Goal: Task Accomplishment & Management: Use online tool/utility

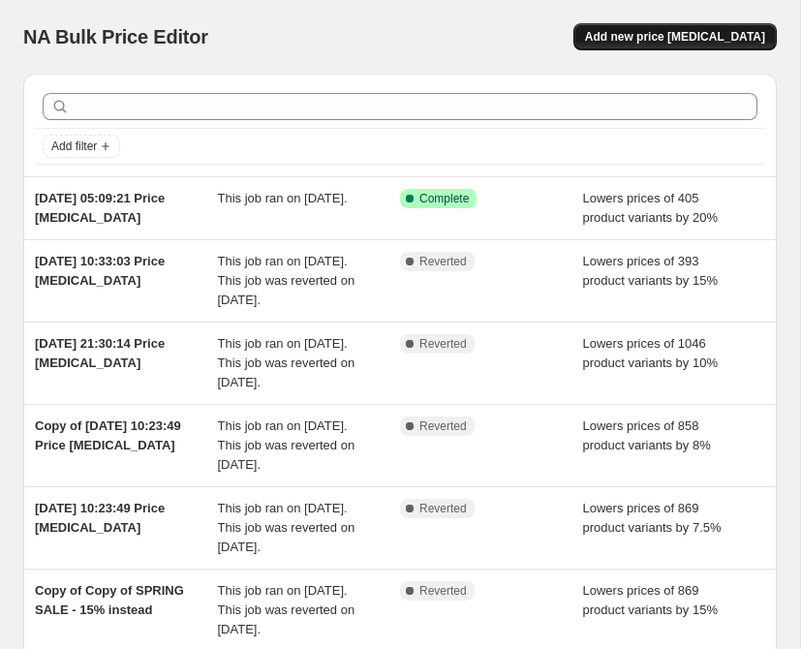
click at [646, 31] on span "Add new price [MEDICAL_DATA]" at bounding box center [675, 36] width 180 height 15
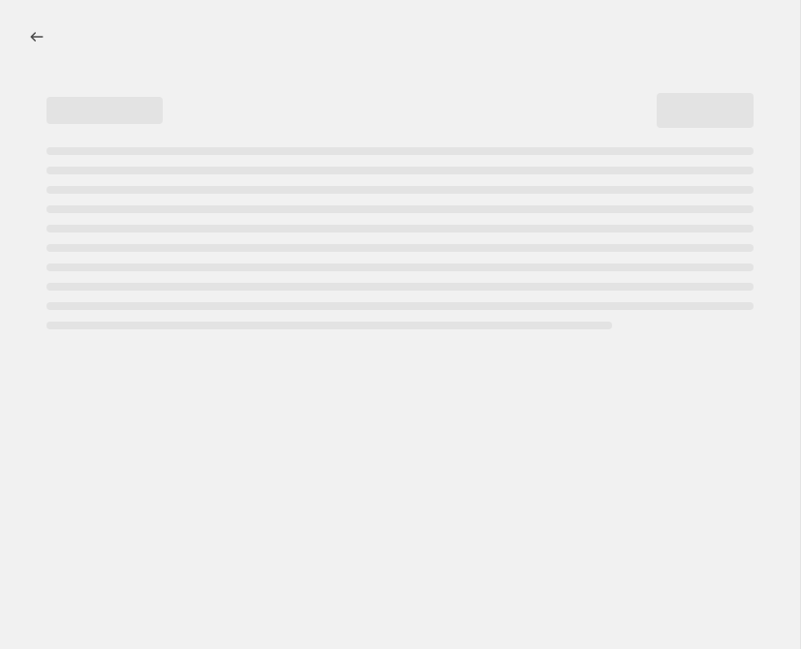
select select "percentage"
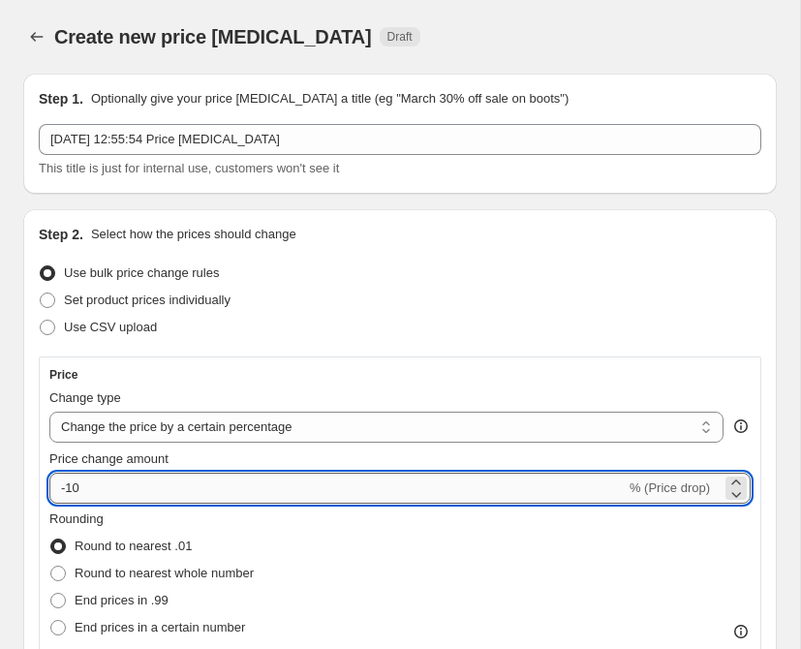
click at [193, 479] on input "-10" at bounding box center [337, 488] width 576 height 31
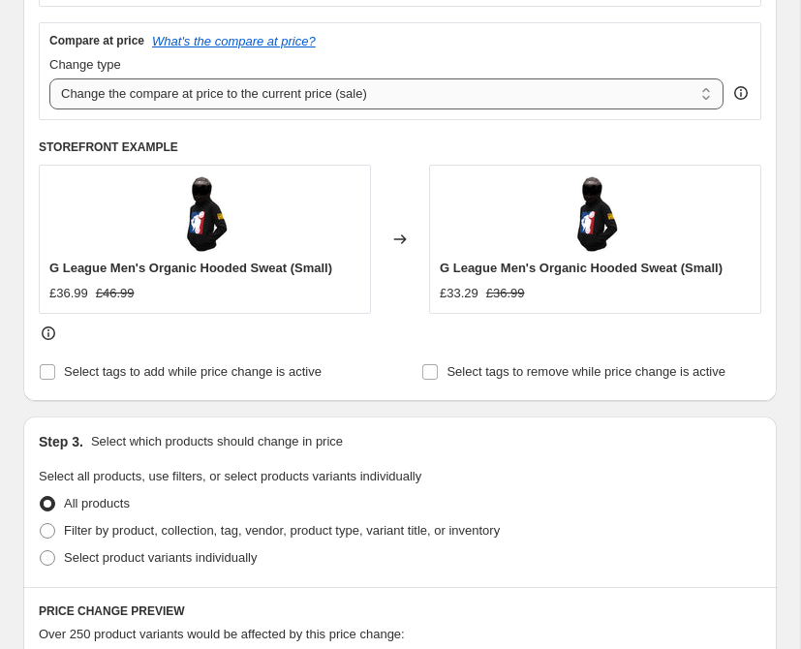
scroll to position [668, 0]
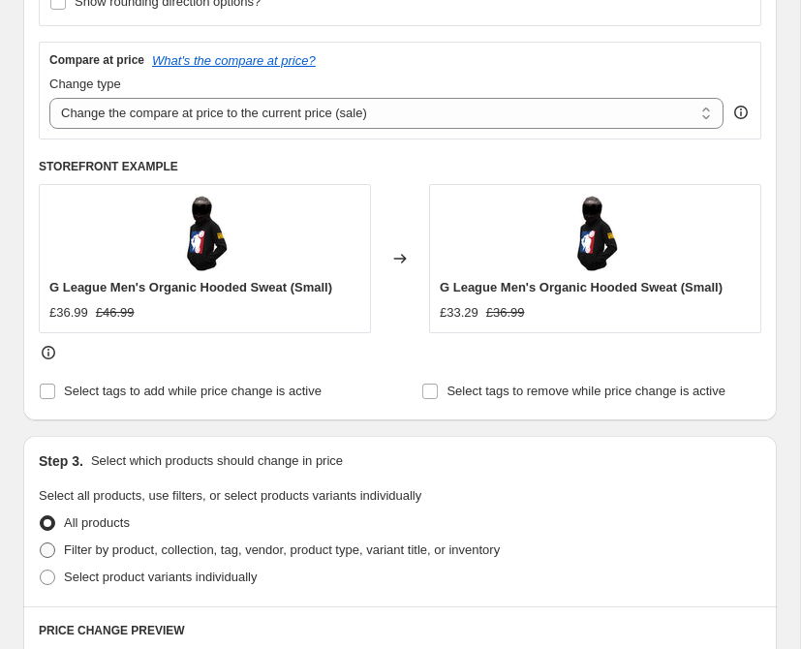
click at [115, 546] on span "Filter by product, collection, tag, vendor, product type, variant title, or inv…" at bounding box center [282, 549] width 436 height 15
click at [41, 543] on input "Filter by product, collection, tag, vendor, product type, variant title, or inv…" at bounding box center [40, 542] width 1 height 1
radio input "true"
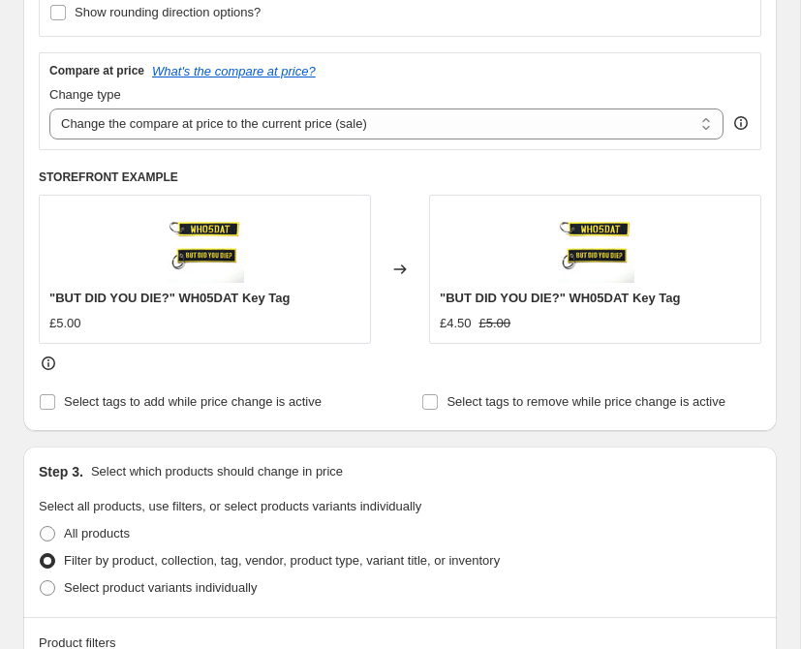
scroll to position [563, 0]
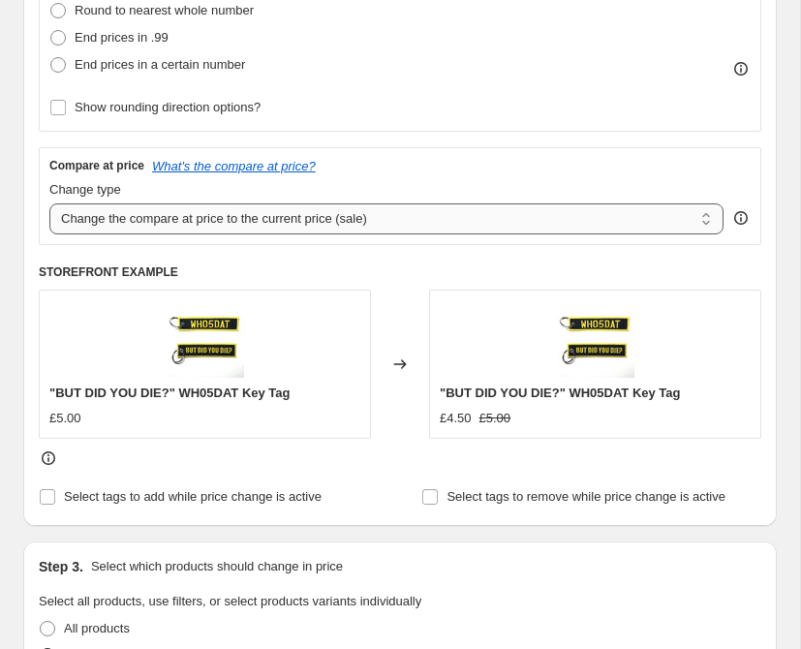
click at [317, 217] on select "Change the compare at price to the current price (sale) Change the compare at p…" at bounding box center [386, 218] width 674 height 31
click at [49, 203] on select "Change the compare at price to the current price (sale) Change the compare at p…" at bounding box center [386, 218] width 674 height 31
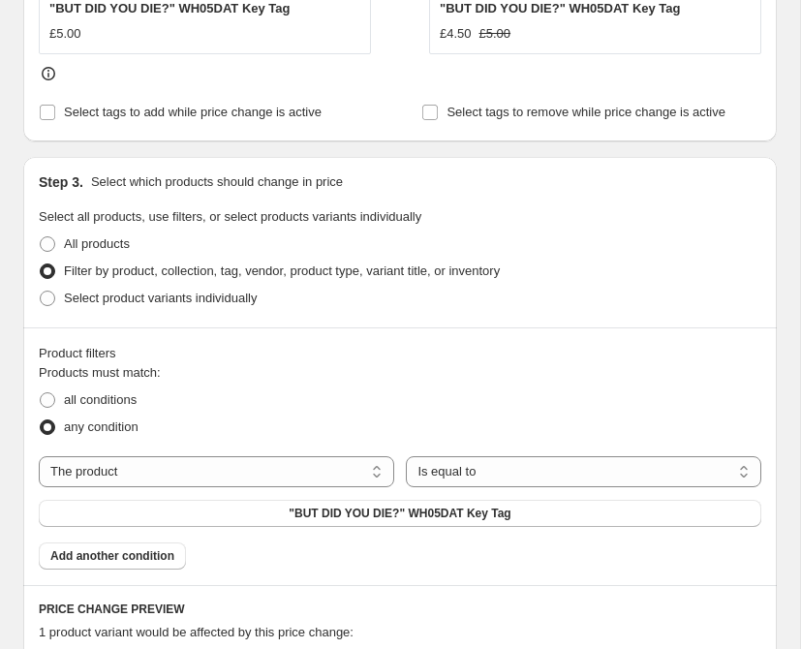
scroll to position [1046, 0]
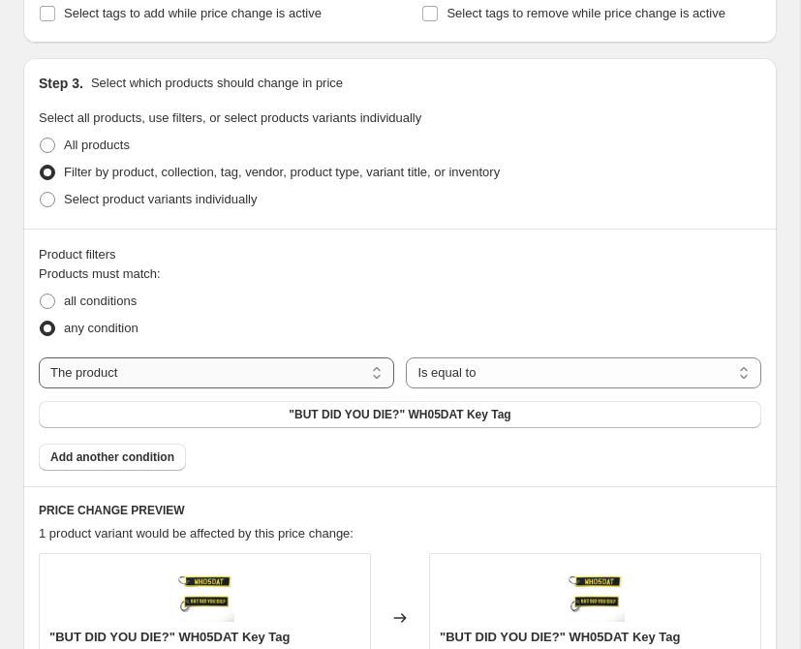
click at [327, 362] on select "The product The product's collection The product's tag The product's vendor The…" at bounding box center [216, 372] width 355 height 31
select select "collection"
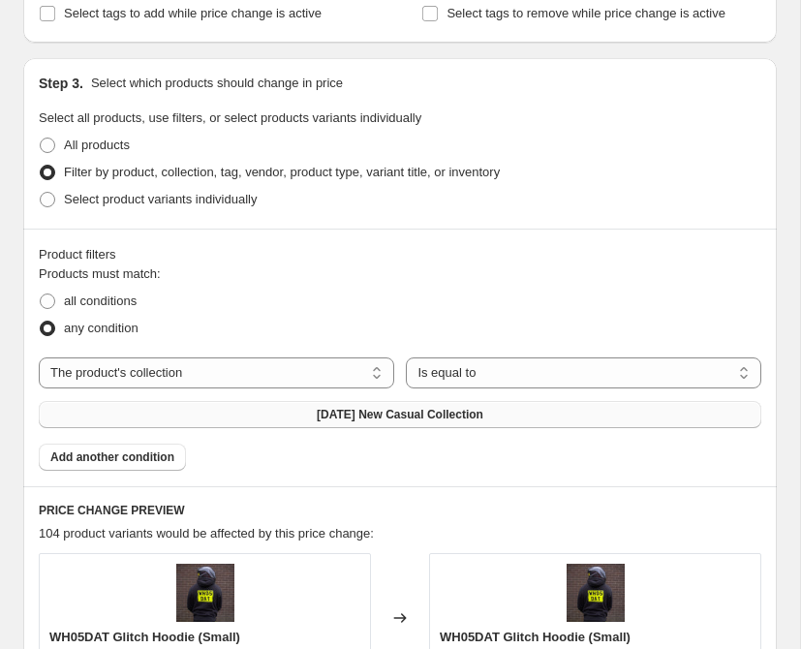
click at [436, 419] on span "[DATE] New Casual Collection" at bounding box center [400, 414] width 167 height 15
click at [372, 415] on span "[DATE] New Casual Collection" at bounding box center [400, 414] width 167 height 15
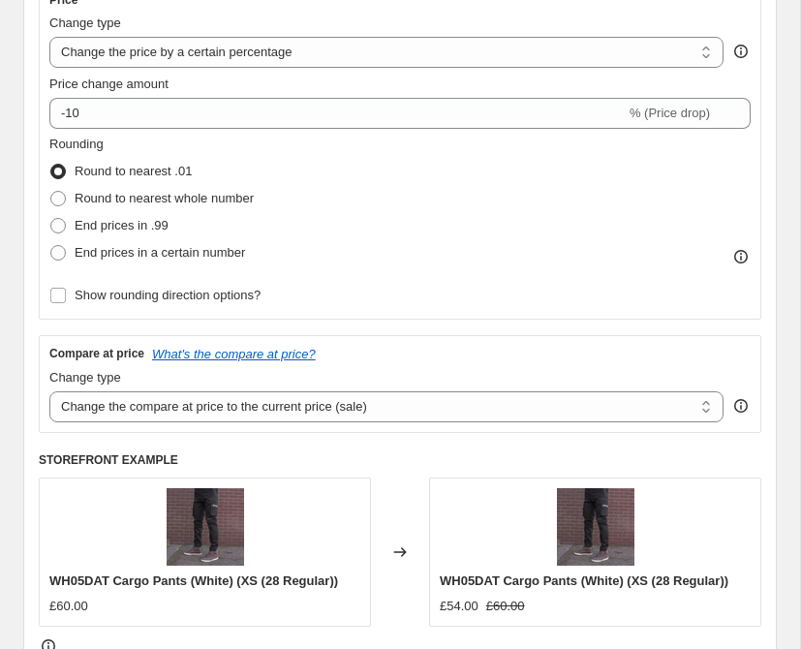
scroll to position [350, 0]
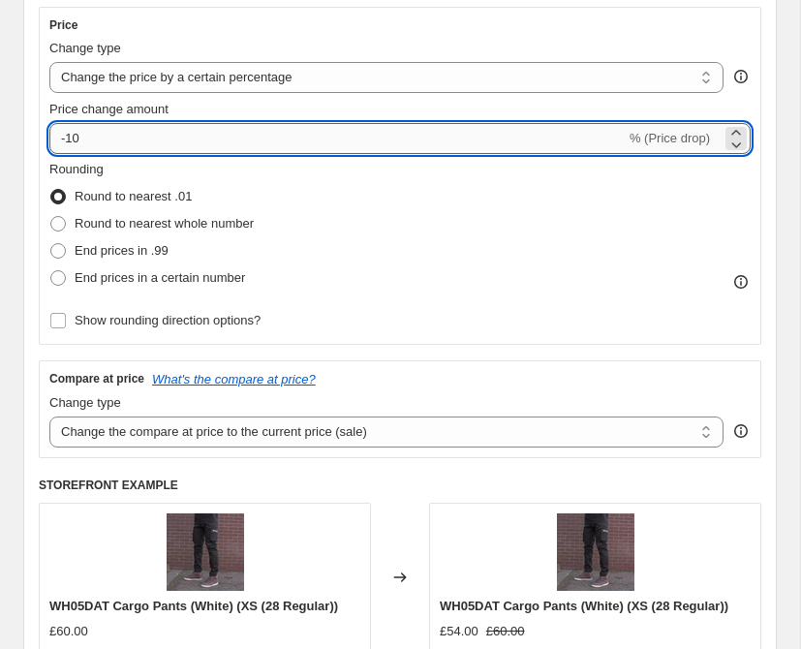
click at [196, 132] on input "-10" at bounding box center [337, 138] width 576 height 31
type input "-1"
type input "-25"
click at [411, 235] on div "Rounding Round to nearest .01 Round to nearest whole number End prices in .99 E…" at bounding box center [399, 226] width 701 height 132
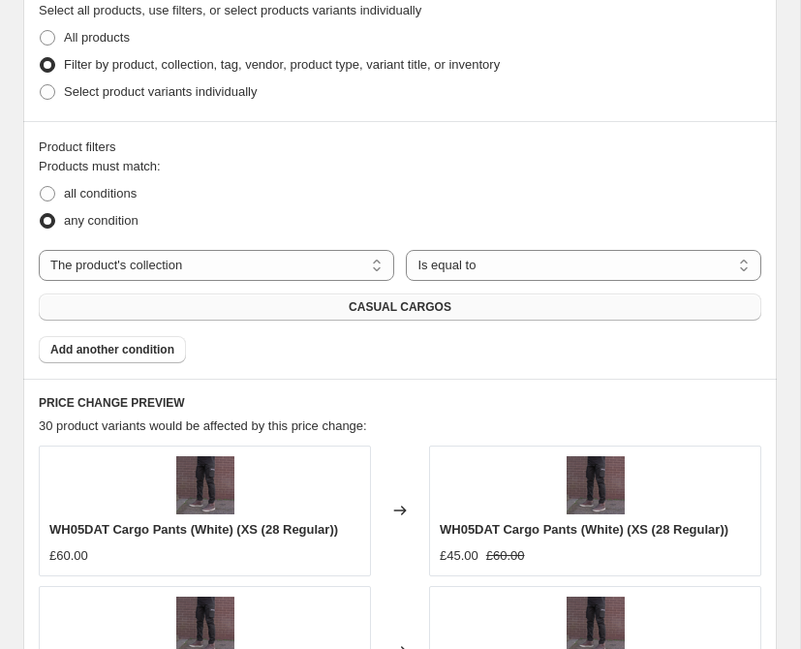
scroll to position [1158, 0]
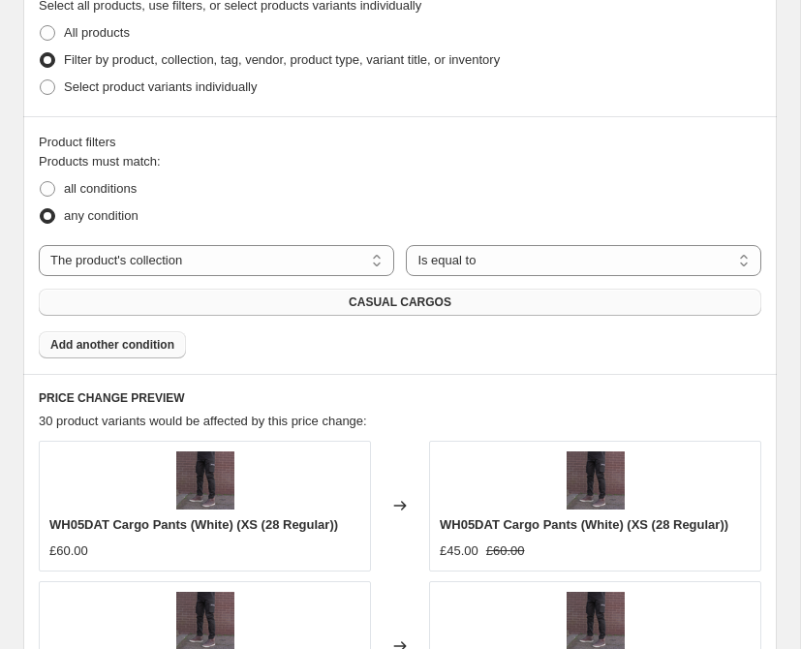
click at [157, 342] on span "Add another condition" at bounding box center [112, 344] width 124 height 15
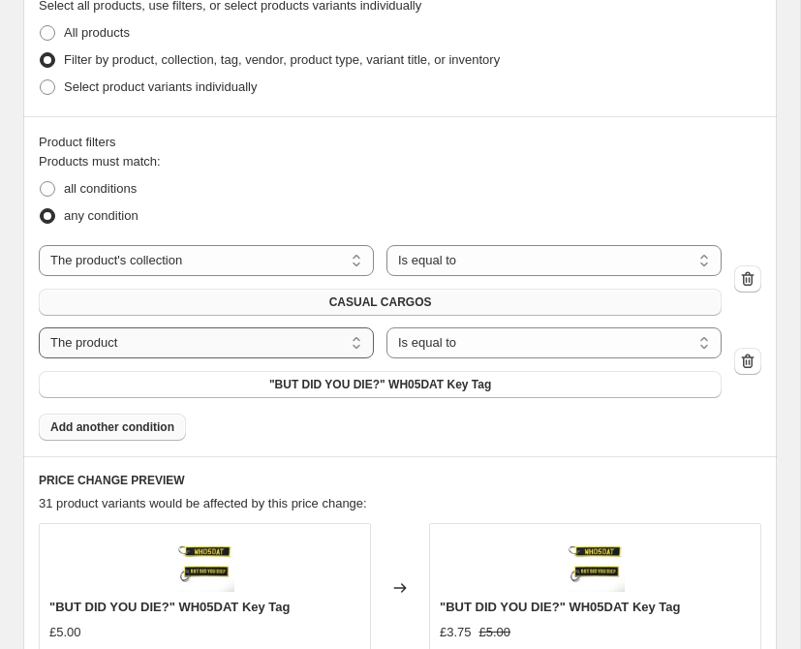
click at [203, 347] on select "The product The product's collection The product's tag The product's vendor The…" at bounding box center [206, 342] width 335 height 31
select select "collection"
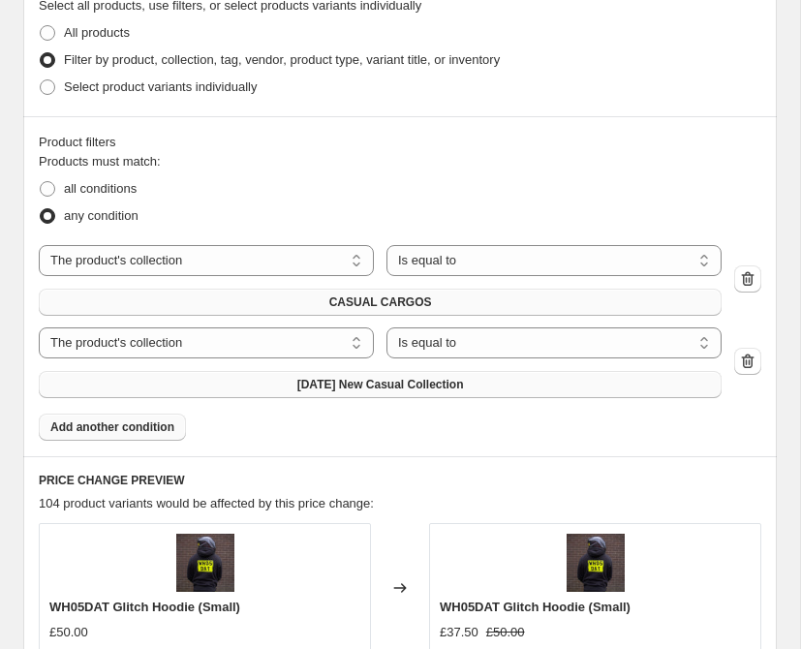
click at [474, 382] on button "[DATE] New Casual Collection" at bounding box center [380, 384] width 683 height 27
click at [748, 279] on icon "button" at bounding box center [747, 278] width 19 height 19
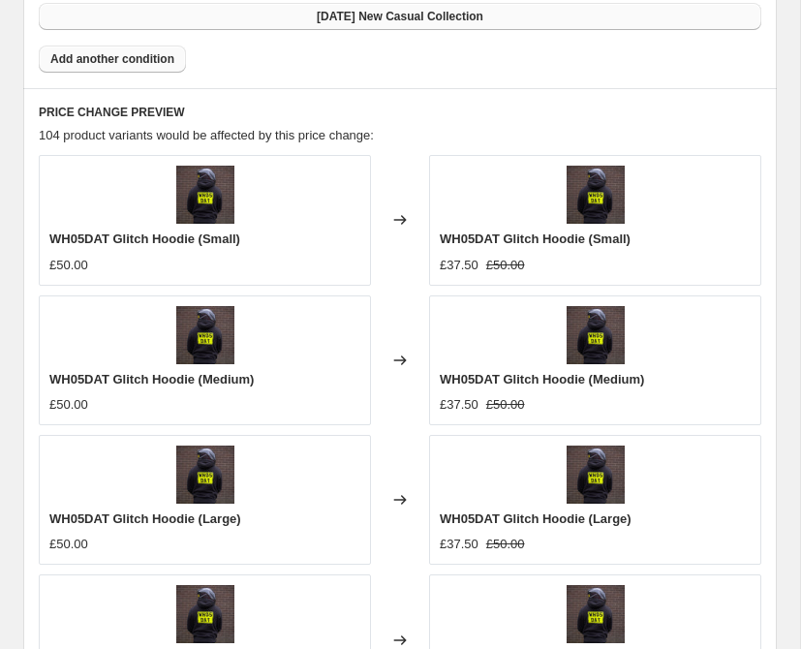
scroll to position [2036, 0]
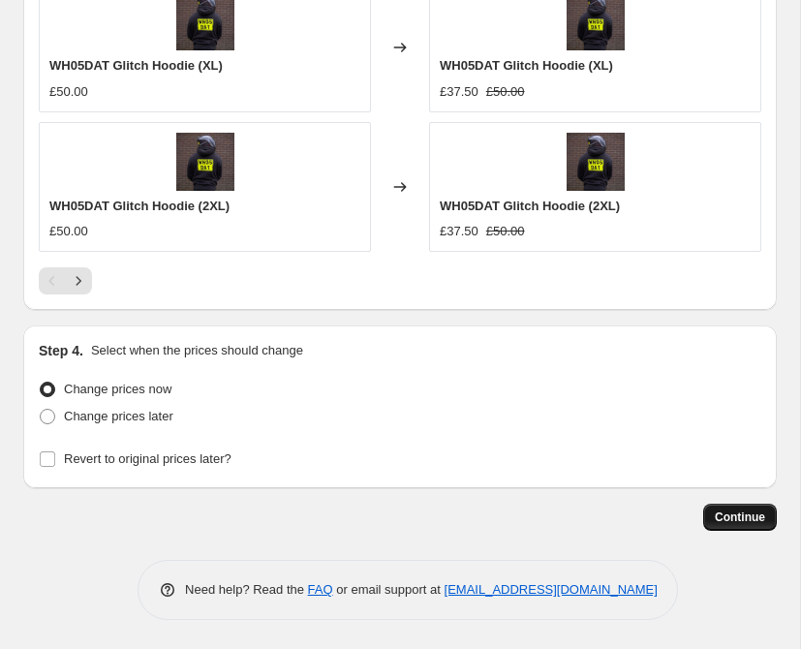
click at [725, 512] on span "Continue" at bounding box center [740, 516] width 50 height 15
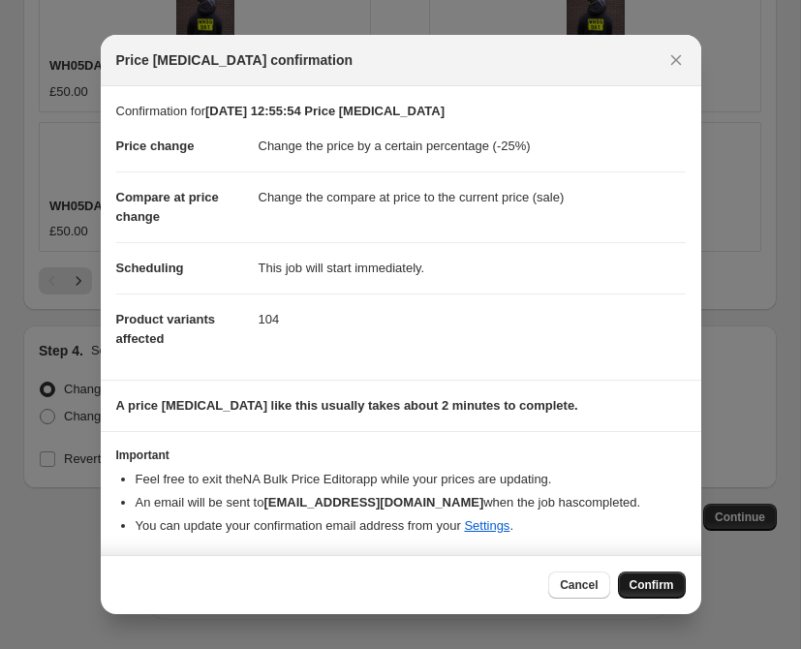
click at [644, 585] on span "Confirm" at bounding box center [651, 584] width 45 height 15
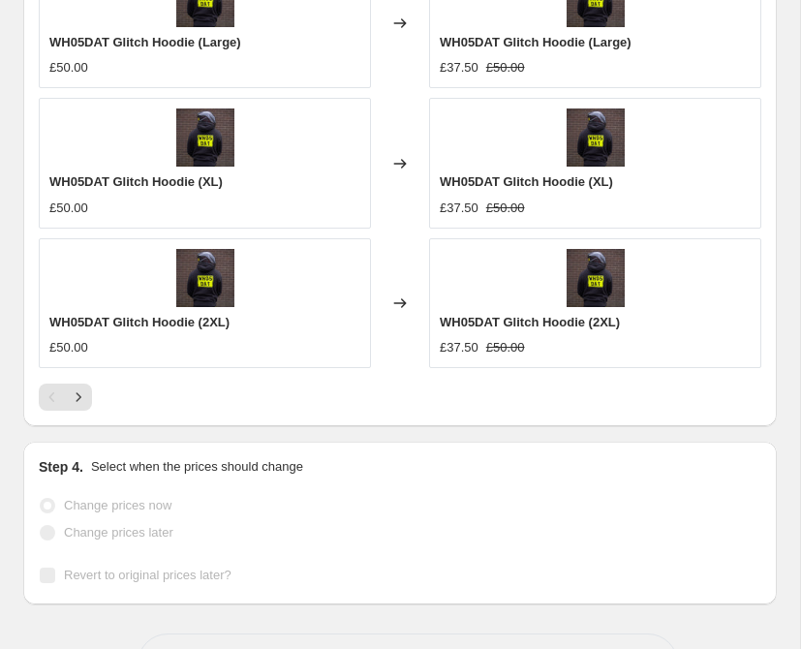
scroll to position [2087, 0]
select select "percentage"
select select "collection"
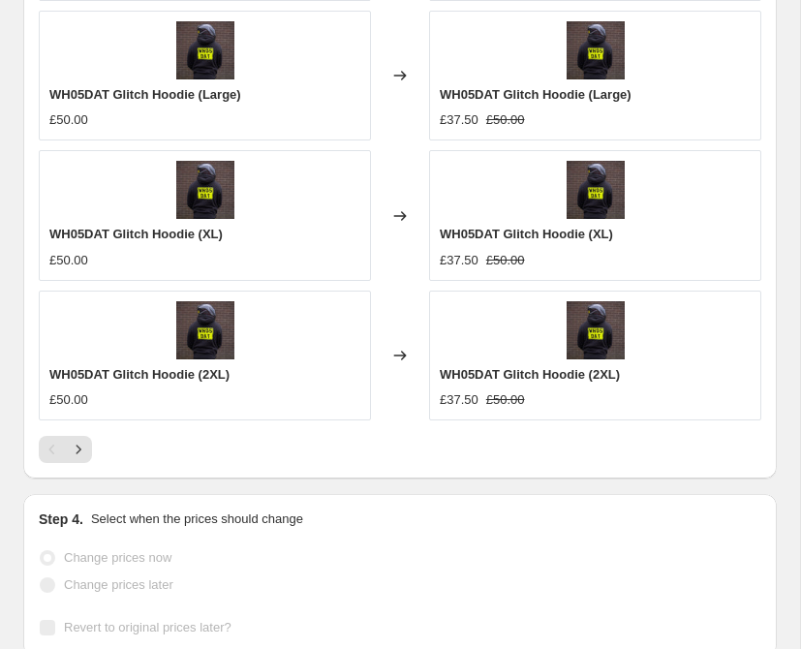
scroll to position [0, 0]
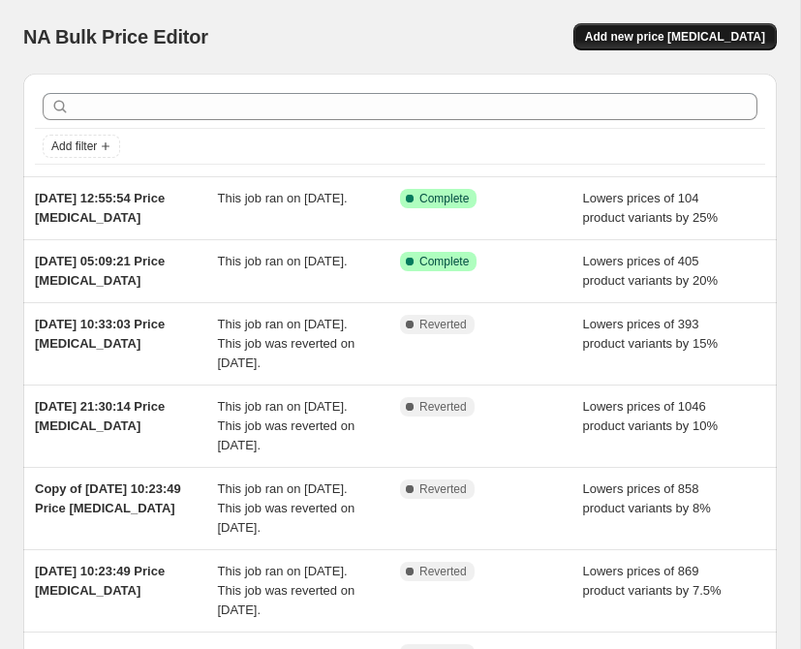
click at [721, 43] on span "Add new price [MEDICAL_DATA]" at bounding box center [675, 36] width 180 height 15
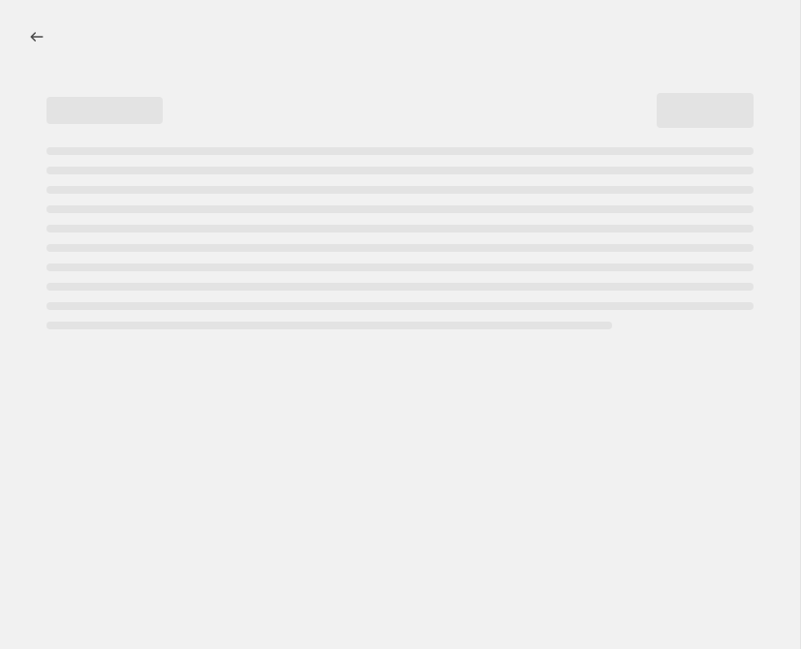
select select "percentage"
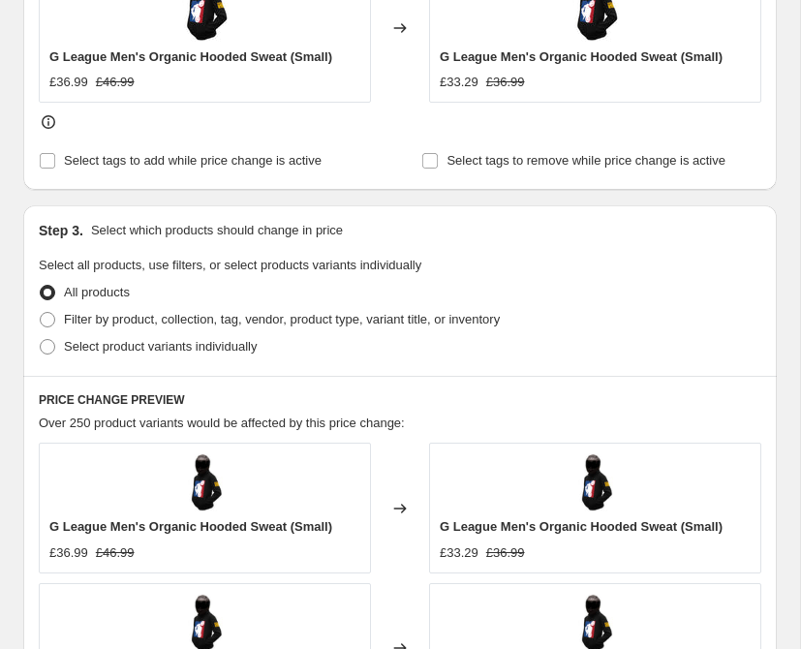
scroll to position [970, 0]
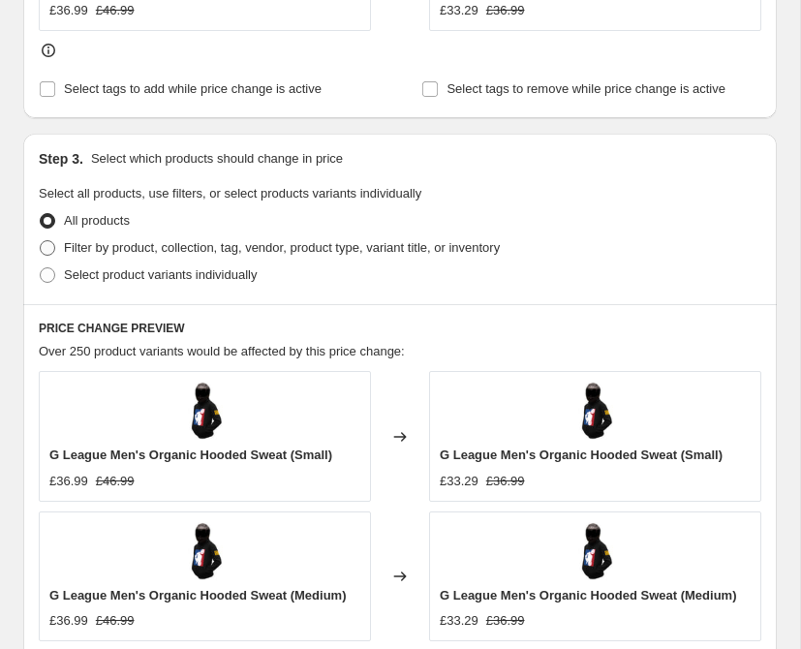
click at [231, 251] on span "Filter by product, collection, tag, vendor, product type, variant title, or inv…" at bounding box center [282, 247] width 436 height 15
click at [41, 241] on input "Filter by product, collection, tag, vendor, product type, variant title, or inv…" at bounding box center [40, 240] width 1 height 1
radio input "true"
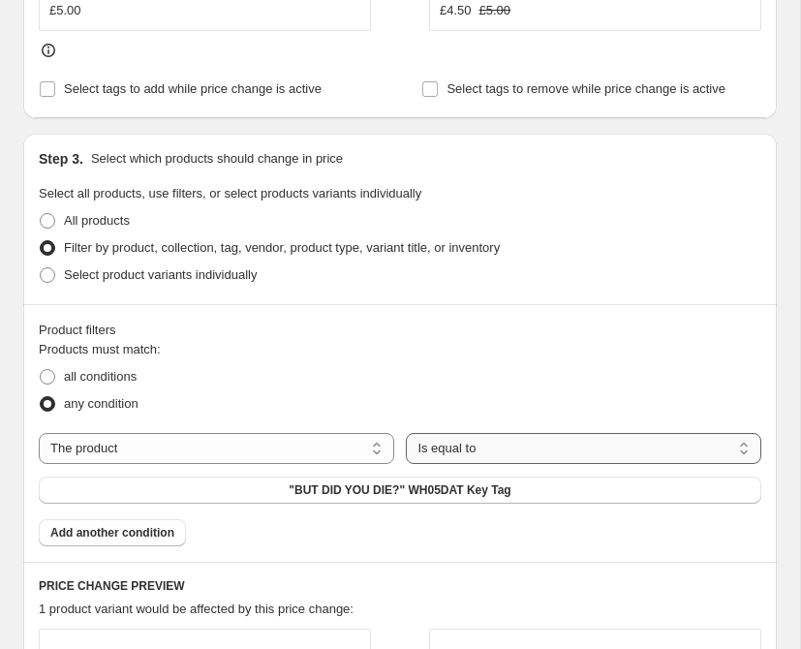
click at [444, 450] on select "Is equal to Is not equal to" at bounding box center [583, 448] width 355 height 31
click at [342, 452] on select "The product The product's collection The product's tag The product's vendor The…" at bounding box center [216, 448] width 355 height 31
select select "collection"
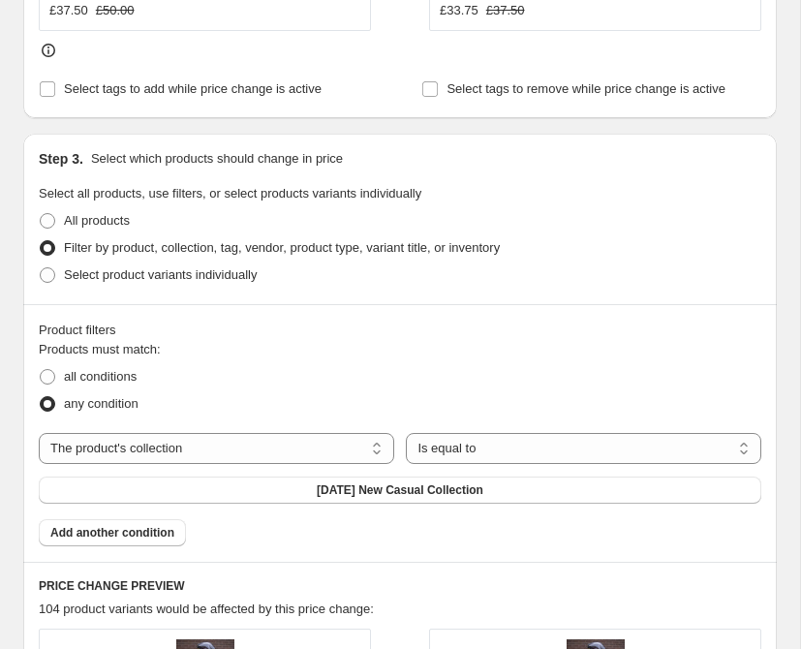
click at [328, 495] on span "[DATE] New Casual Collection" at bounding box center [400, 489] width 167 height 15
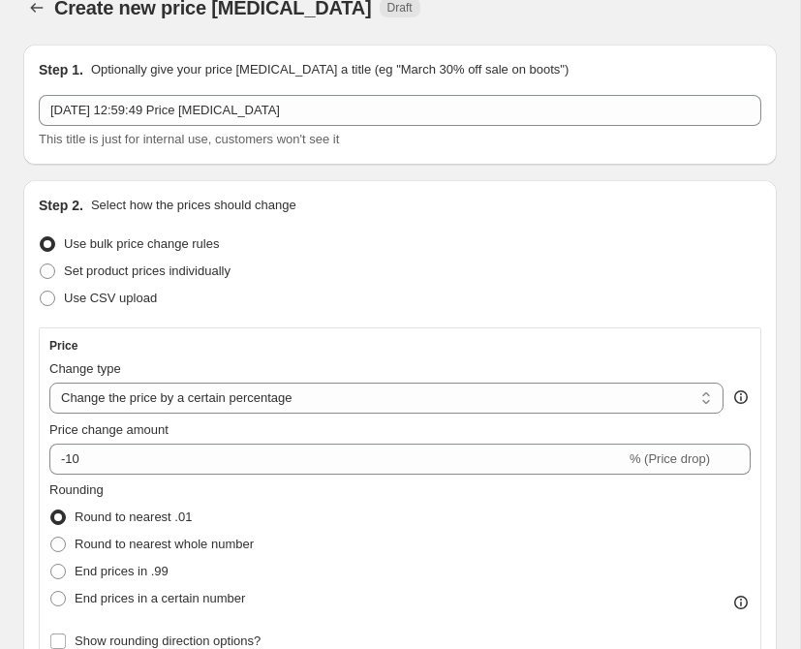
scroll to position [0, 0]
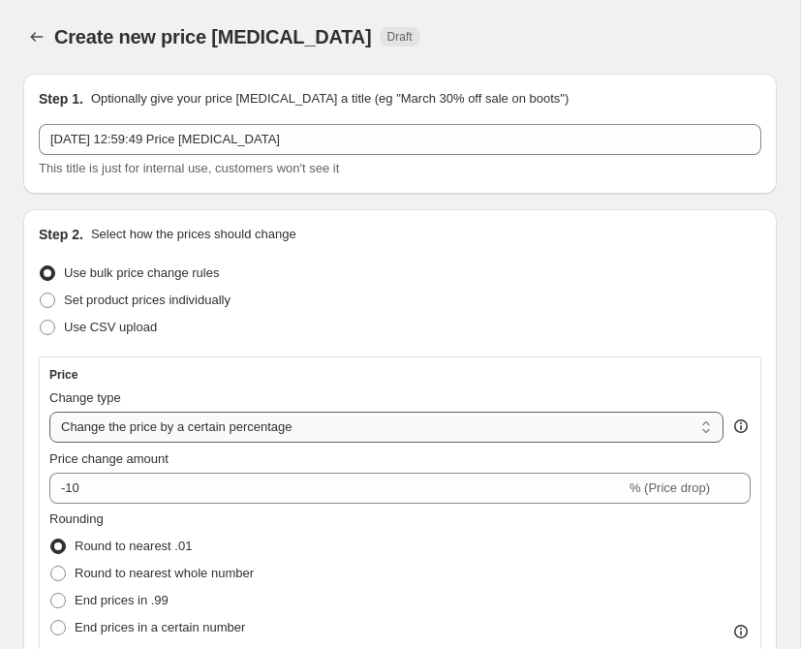
click at [342, 432] on select "Change the price to a certain amount Change the price by a certain amount Chang…" at bounding box center [386, 427] width 674 height 31
select select "to"
click at [49, 412] on select "Change the price to a certain amount Change the price by a certain amount Chang…" at bounding box center [386, 427] width 674 height 31
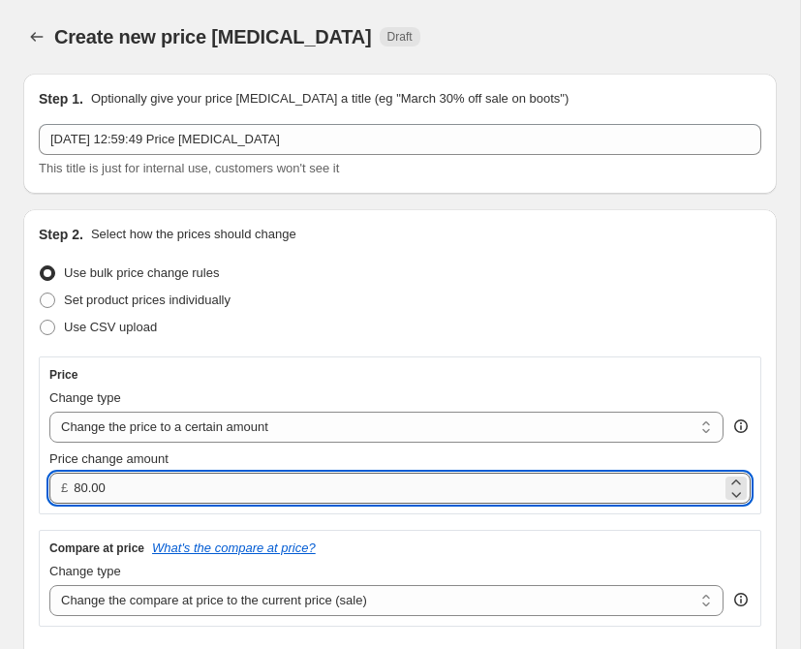
click at [198, 488] on input "80.00" at bounding box center [398, 488] width 648 height 31
drag, startPoint x: 198, startPoint y: 488, endPoint x: 43, endPoint y: 483, distance: 155.0
click at [43, 483] on div "Price Change type Change the price to a certain amount Change the price by a ce…" at bounding box center [400, 435] width 722 height 158
type input "5.00"
click at [46, 517] on div "Price Change type Change the price to a certain amount Change the price by a ce…" at bounding box center [400, 491] width 722 height 270
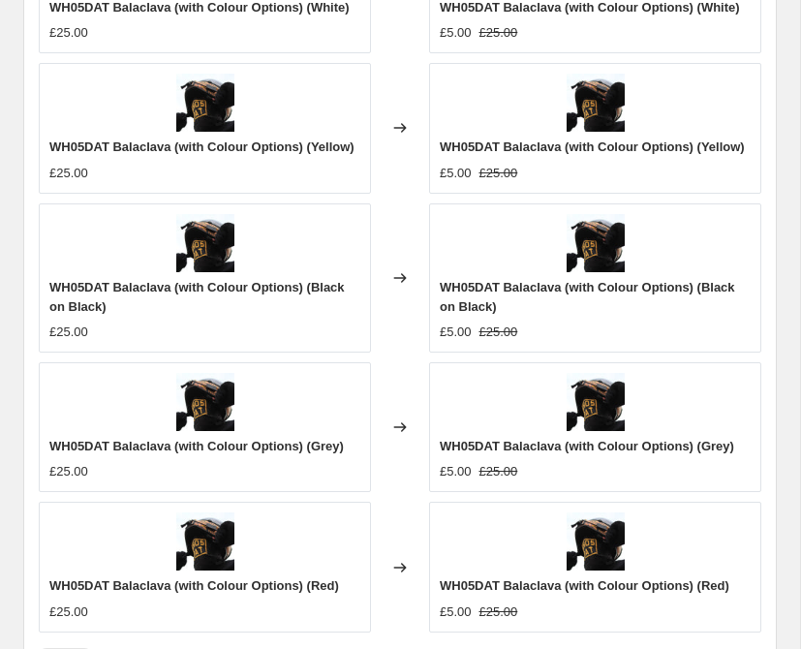
scroll to position [1934, 0]
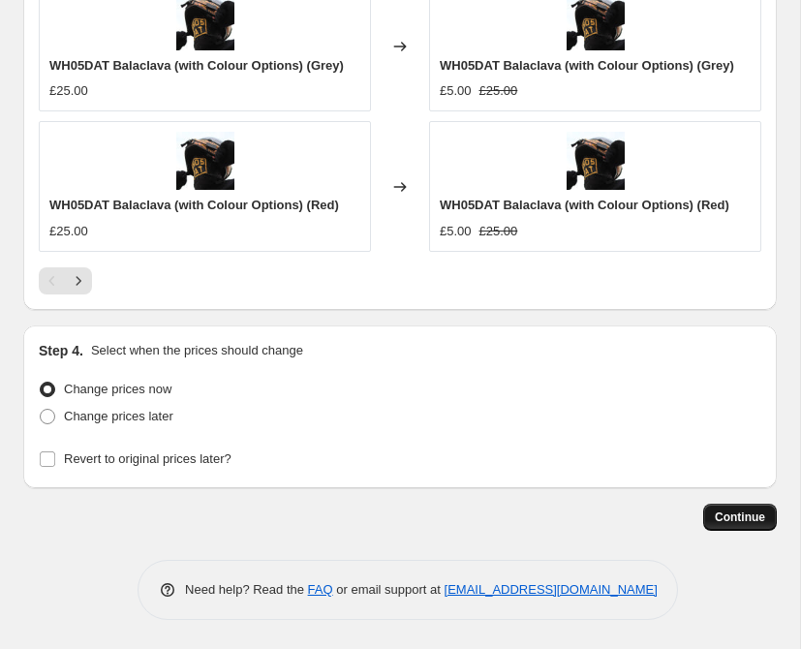
click at [757, 524] on button "Continue" at bounding box center [740, 517] width 74 height 27
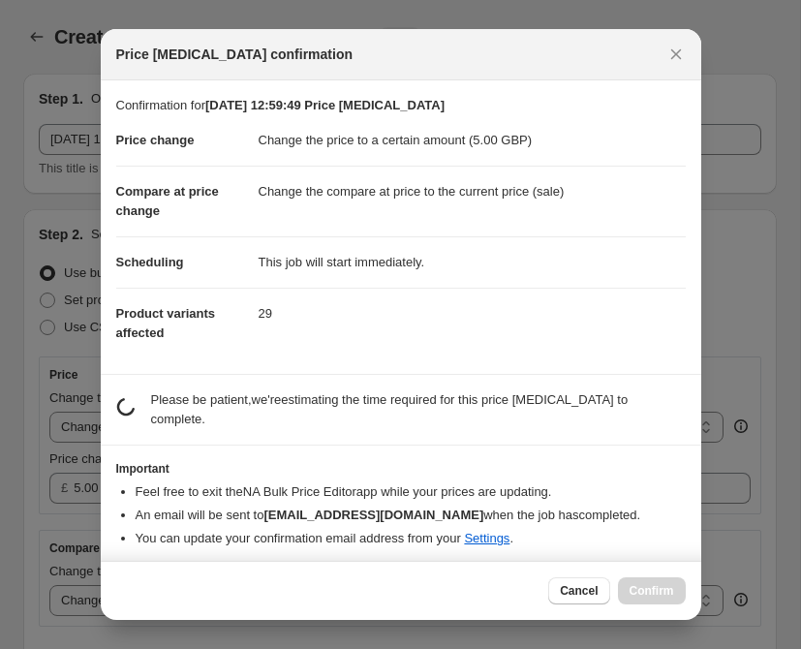
scroll to position [0, 0]
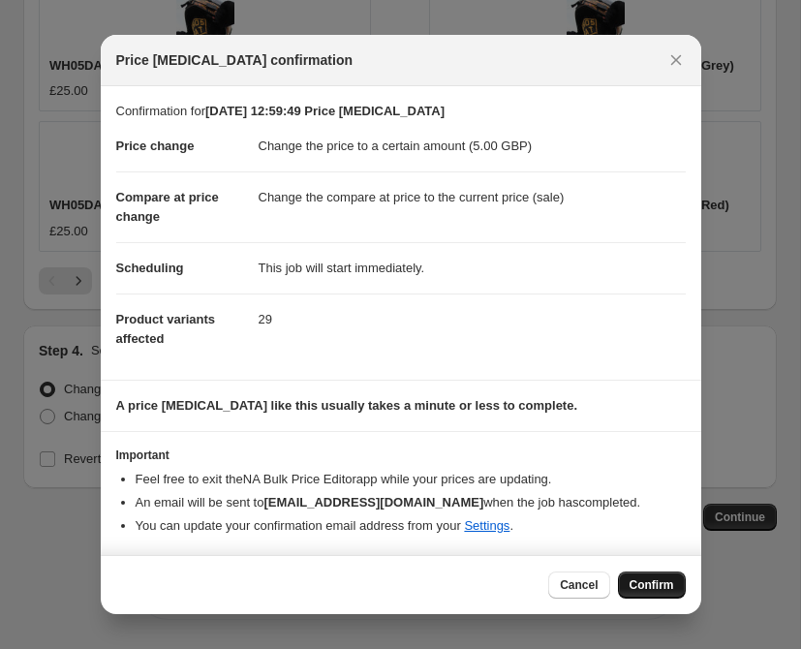
click at [663, 584] on span "Confirm" at bounding box center [651, 584] width 45 height 15
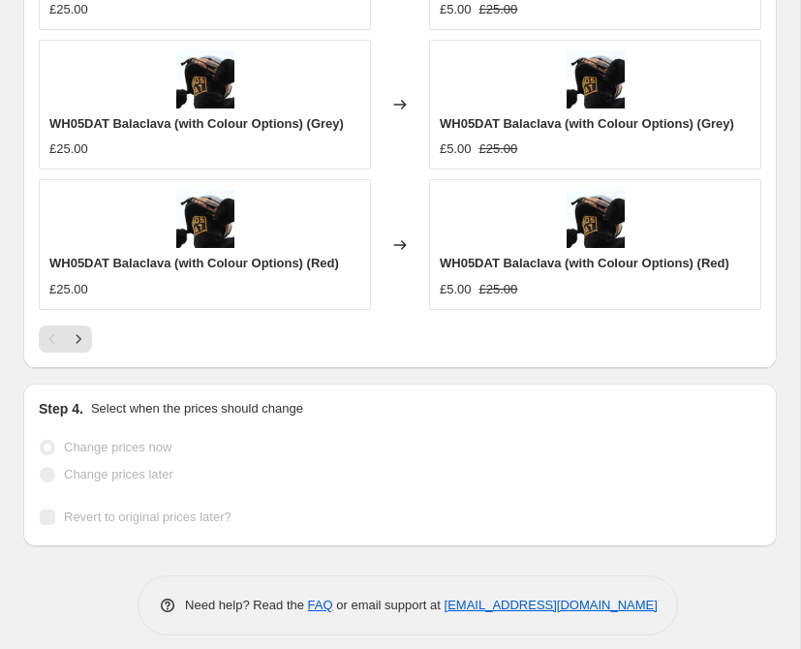
select select "collection"
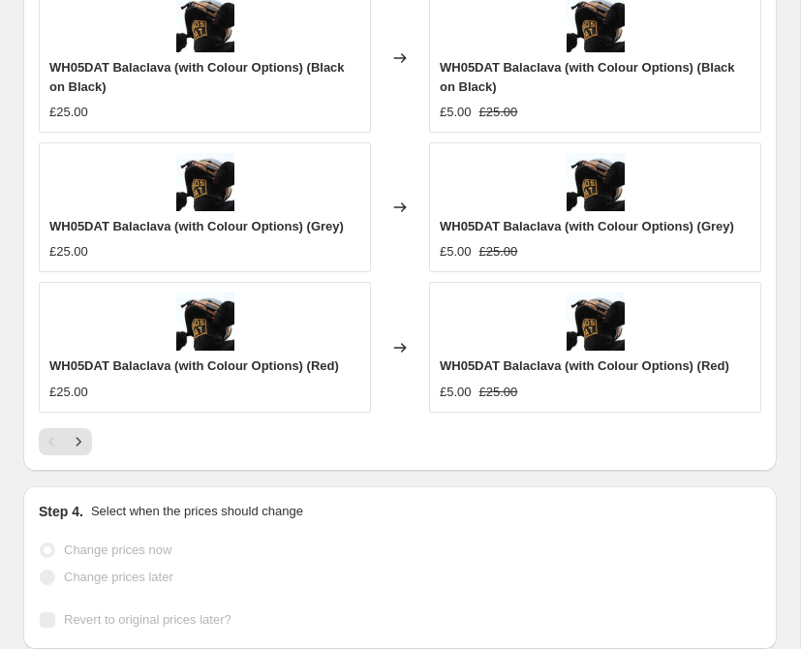
scroll to position [0, 0]
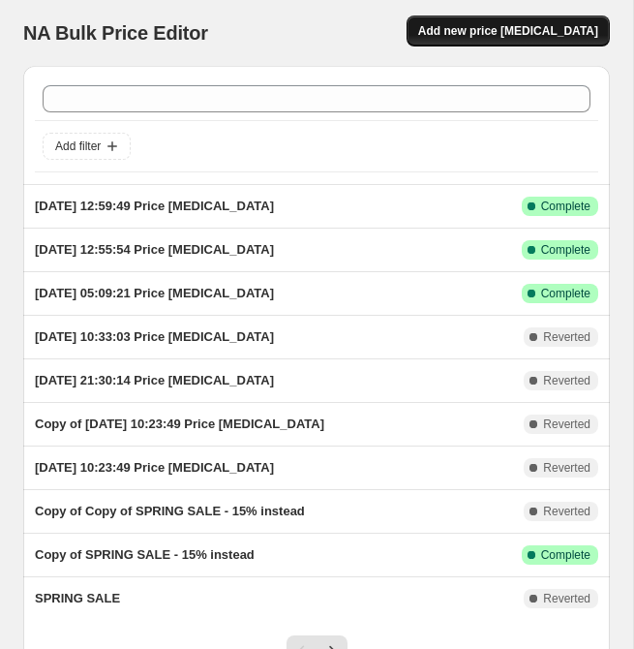
click at [484, 24] on span "Add new price [MEDICAL_DATA]" at bounding box center [508, 30] width 180 height 15
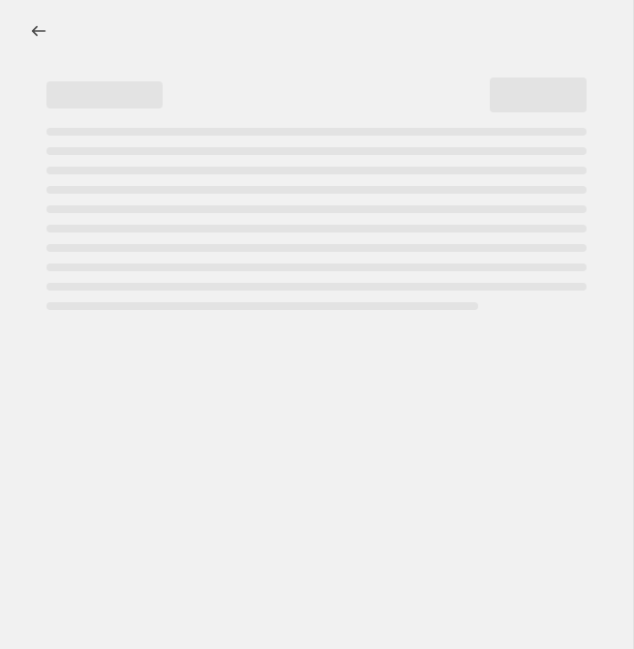
select select "percentage"
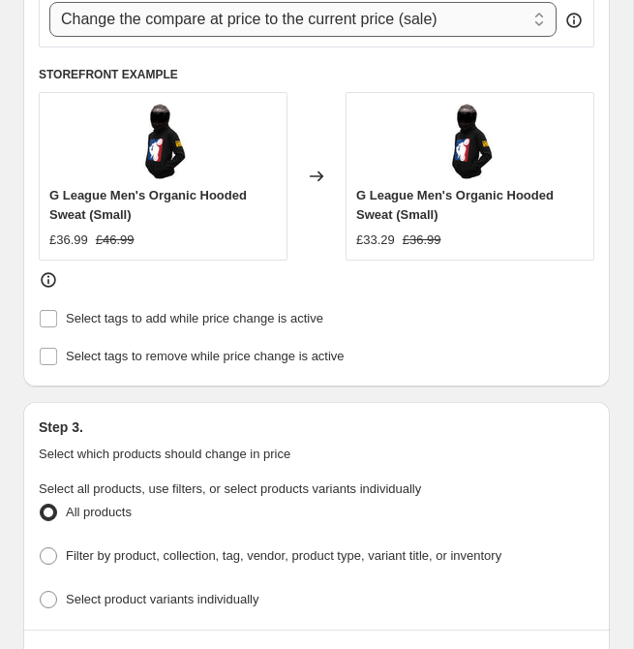
scroll to position [1136, 0]
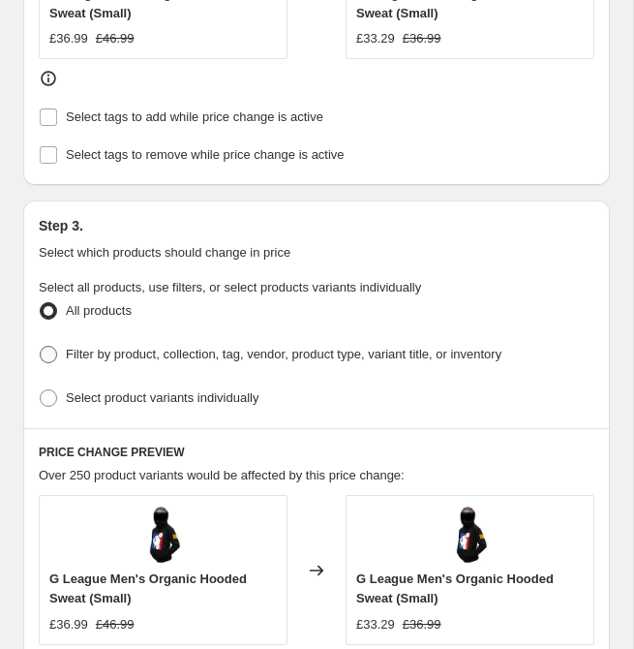
click at [294, 347] on span "Filter by product, collection, tag, vendor, product type, variant title, or inv…" at bounding box center [284, 354] width 436 height 15
click at [41, 346] on input "Filter by product, collection, tag, vendor, product type, variant title, or inv…" at bounding box center [40, 346] width 1 height 1
radio input "true"
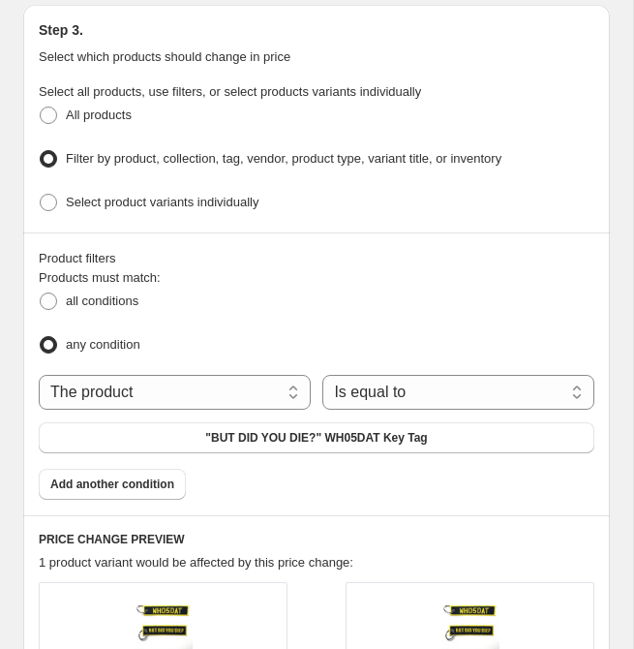
scroll to position [1362, 0]
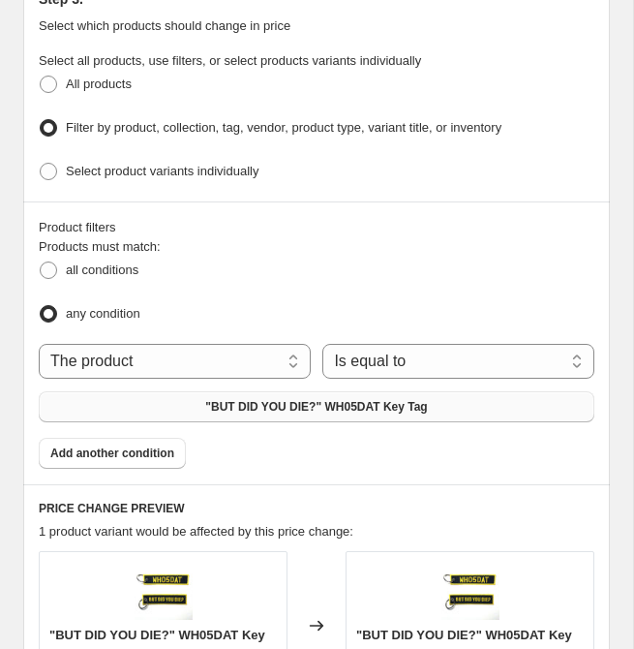
click at [329, 399] on span ""BUT DID YOU DIE?" WH05DAT Key Tag" at bounding box center [316, 406] width 222 height 15
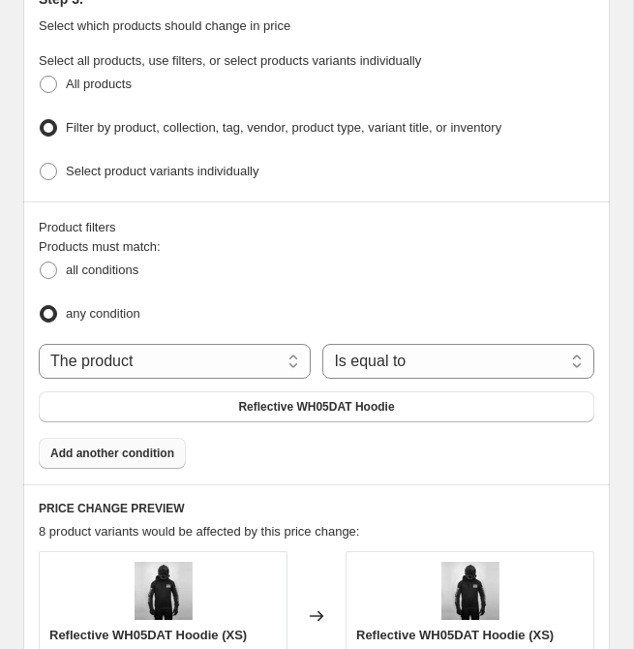
click at [181, 438] on button "Add another condition" at bounding box center [112, 453] width 147 height 31
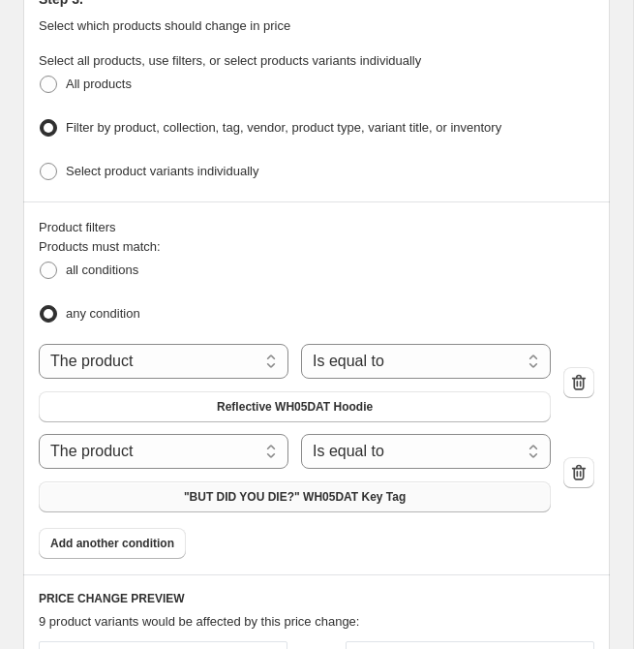
click at [229, 489] on span ""BUT DID YOU DIE?" WH05DAT Key Tag" at bounding box center [295, 496] width 222 height 15
click at [317, 493] on button "Reflective WH05DAT Hoodie (Blue)" at bounding box center [295, 496] width 512 height 31
click at [173, 535] on span "Add another condition" at bounding box center [112, 542] width 124 height 15
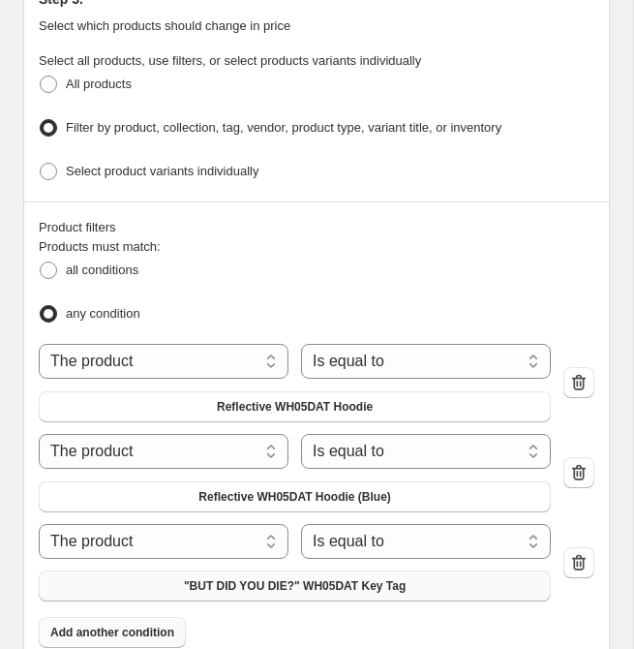
click at [305, 578] on span ""BUT DID YOU DIE?" WH05DAT Key Tag" at bounding box center [295, 585] width 222 height 15
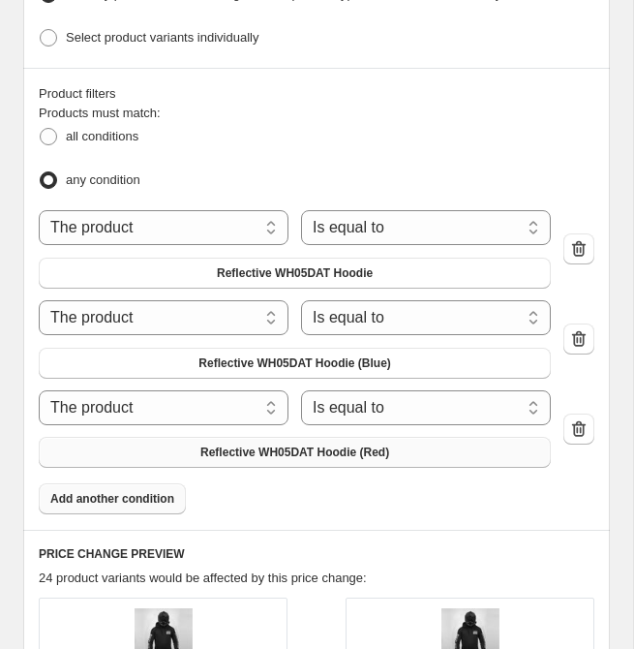
scroll to position [1483, 0]
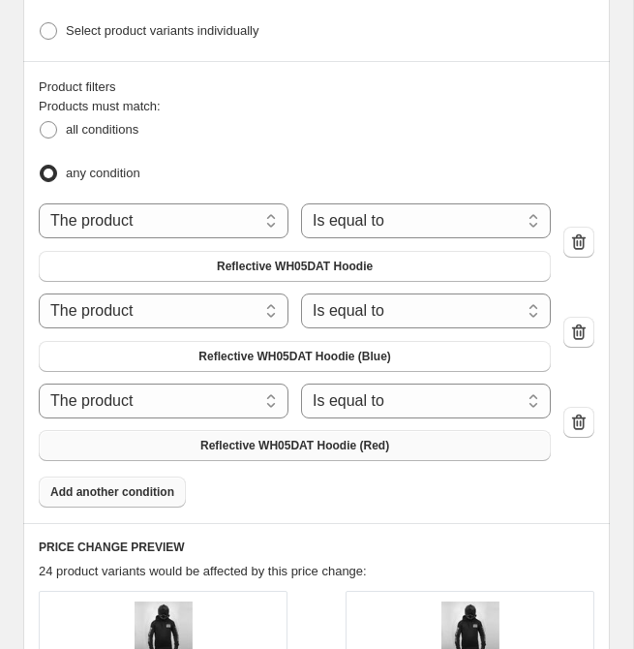
click at [135, 484] on span "Add another condition" at bounding box center [112, 491] width 124 height 15
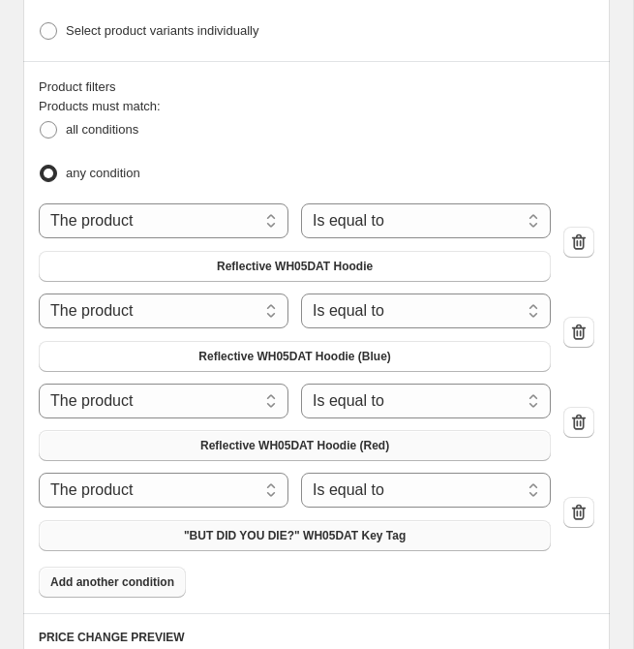
click at [264, 528] on span ""BUT DID YOU DIE?" WH05DAT Key Tag" at bounding box center [295, 535] width 222 height 15
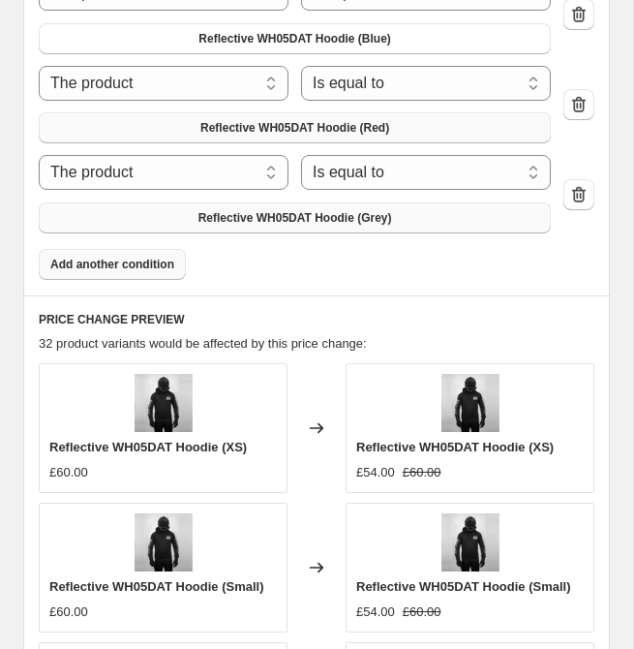
scroll to position [1825, 0]
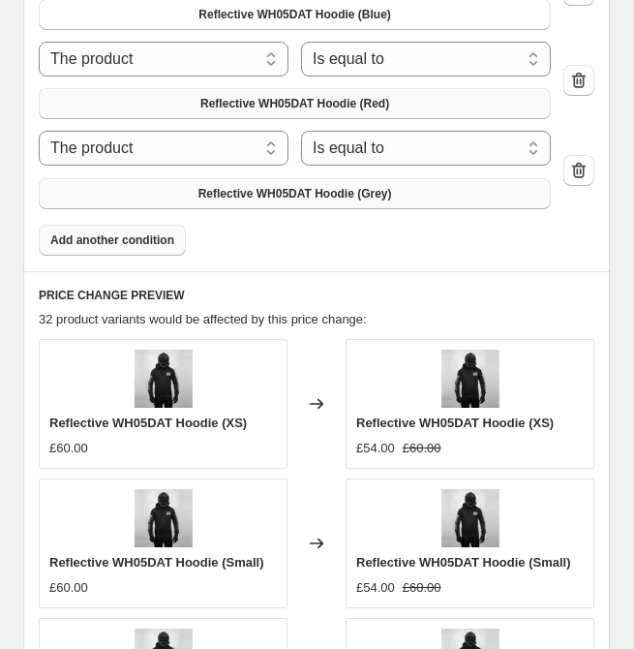
click at [151, 232] on span "Add another condition" at bounding box center [112, 239] width 124 height 15
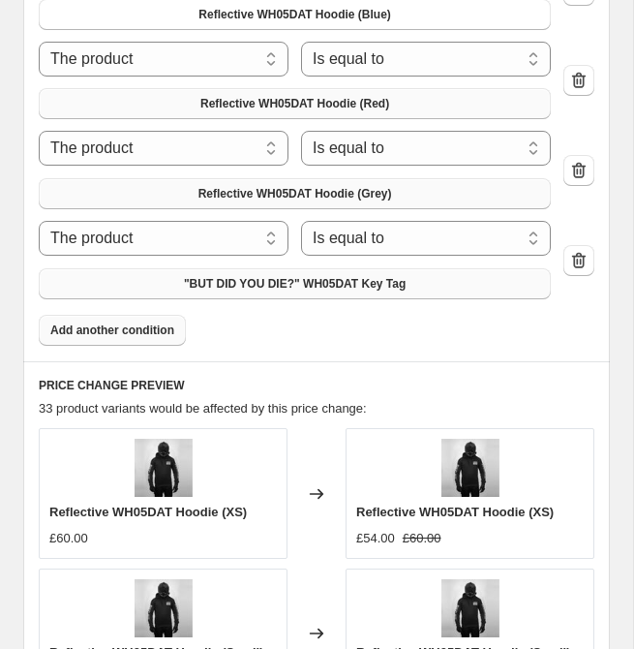
click at [199, 276] on span ""BUT DID YOU DIE?" WH05DAT Key Tag" at bounding box center [295, 283] width 222 height 15
click at [149, 322] on span "Add another condition" at bounding box center [112, 329] width 124 height 15
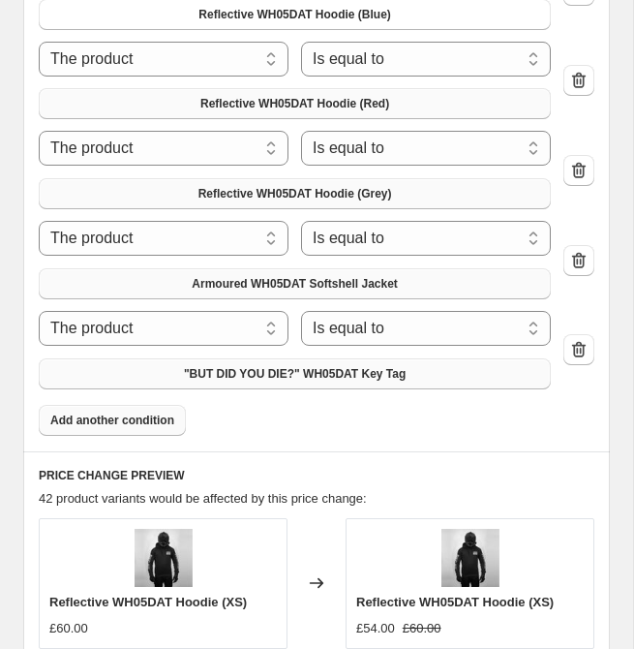
click at [208, 366] on span ""BUT DID YOU DIE?" WH05DAT Key Tag" at bounding box center [295, 373] width 222 height 15
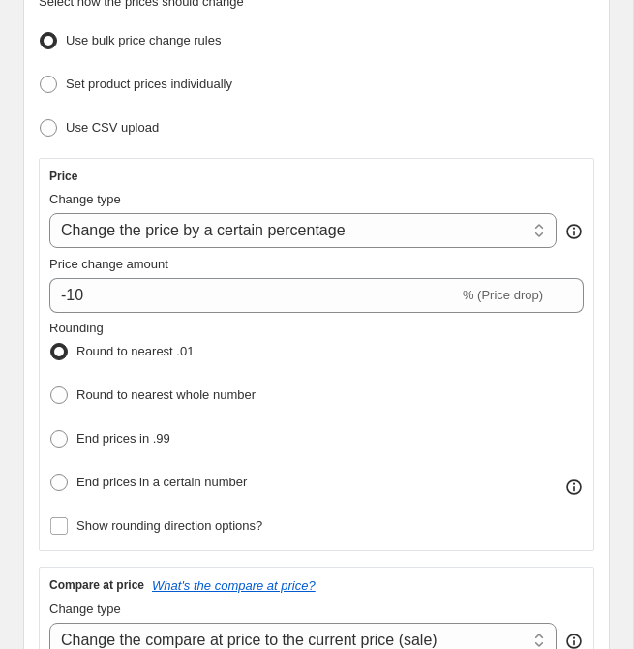
scroll to position [312, 0]
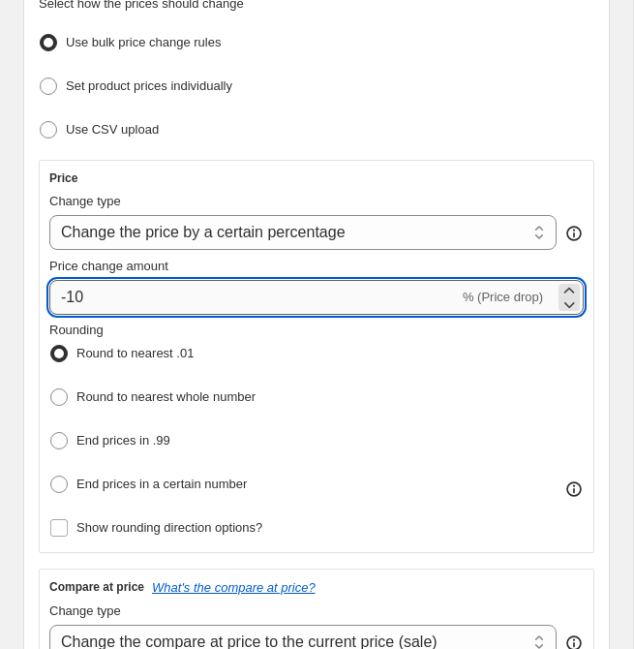
click at [113, 308] on input "-10" at bounding box center [254, 297] width 410 height 35
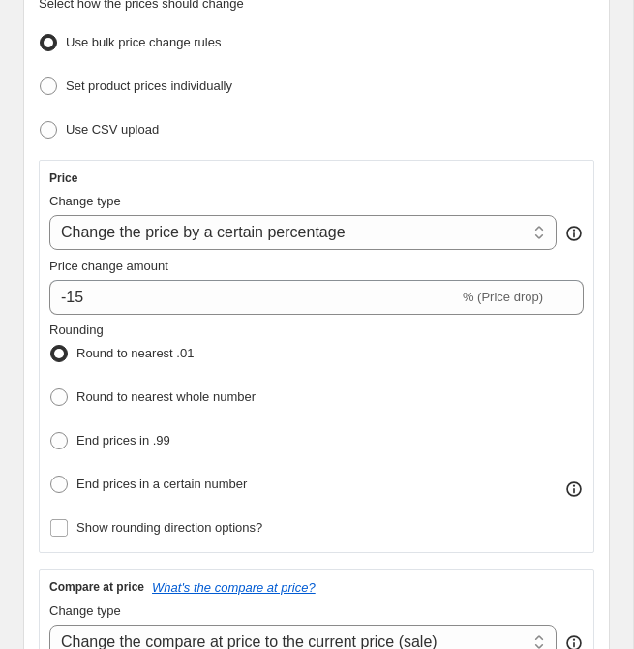
click at [35, 352] on div "Step 2. Select how the prices should change Use bulk price change rules Set pro…" at bounding box center [316, 471] width 587 height 1038
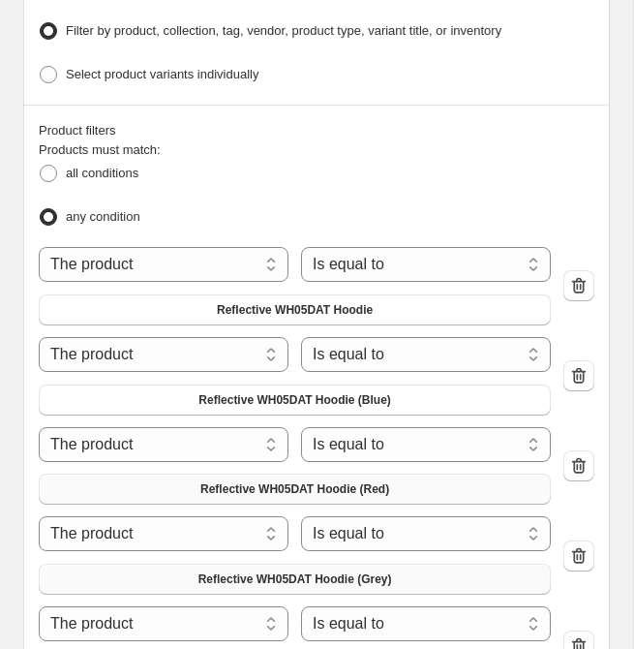
scroll to position [2298, 0]
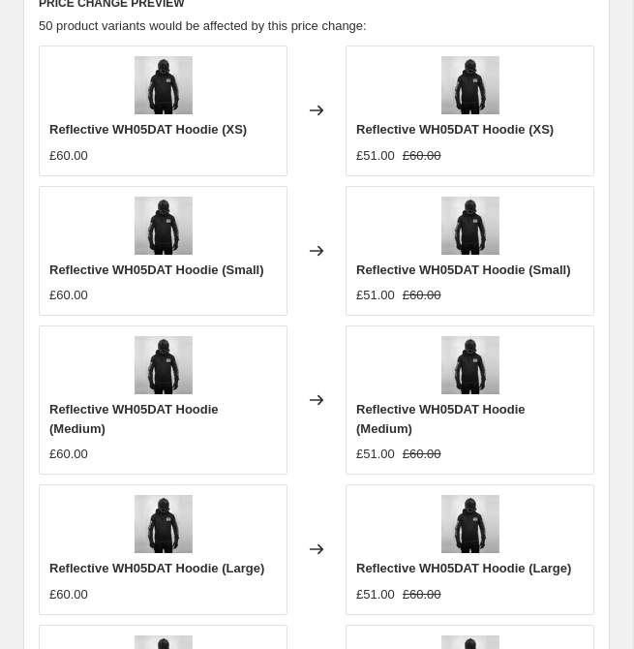
click at [35, 352] on div "PRICE CHANGE PREVIEW 50 product variants would be affected by this price change…" at bounding box center [316, 398] width 587 height 838
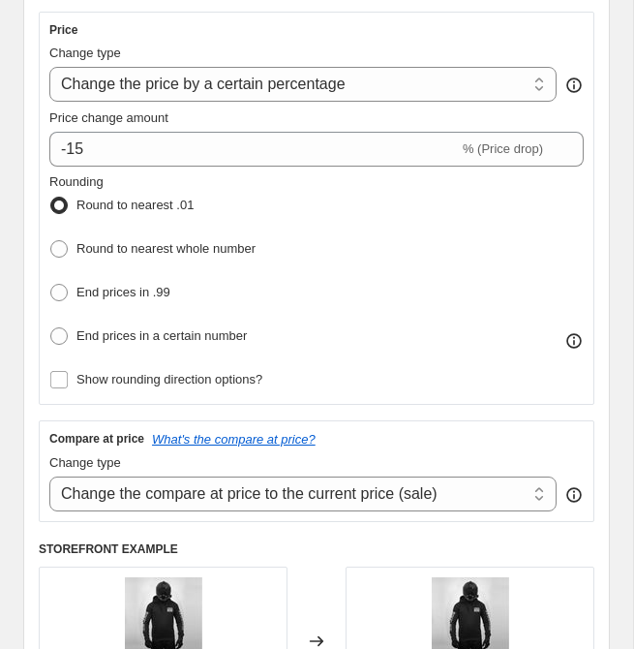
scroll to position [447, 0]
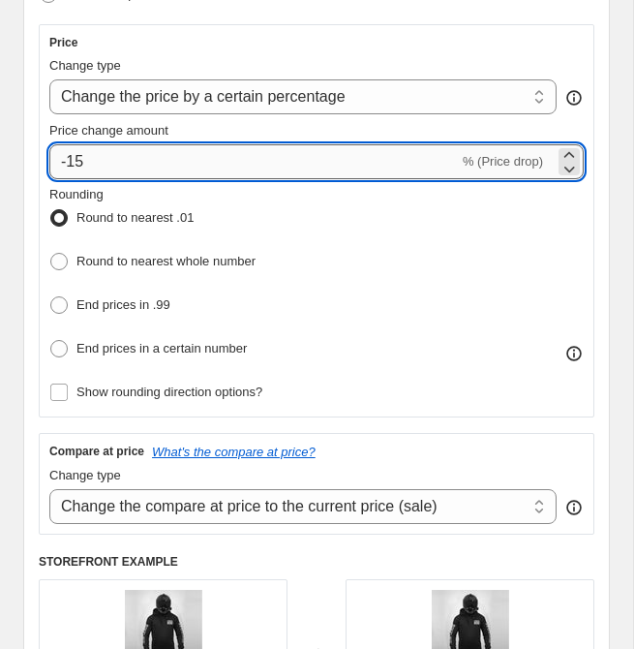
click at [138, 159] on input "-15" at bounding box center [254, 161] width 410 height 35
type input "-1"
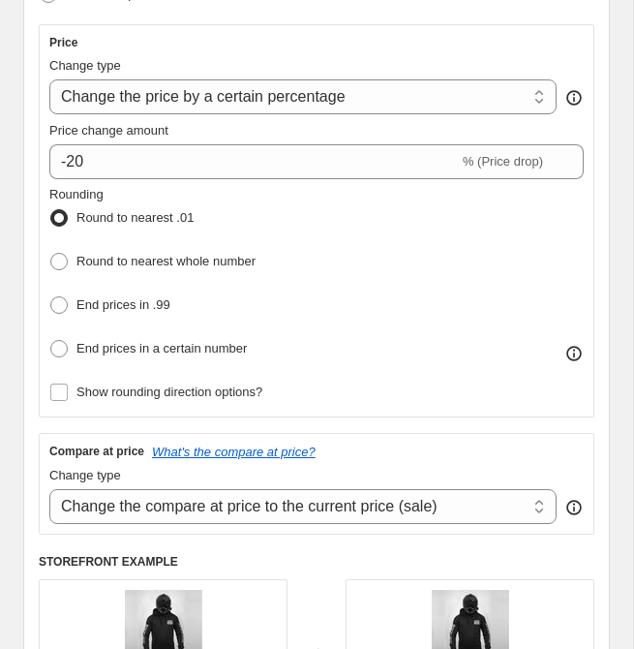
click at [24, 155] on div "Step 2. Select how the prices should change Use bulk price change rules Set pro…" at bounding box center [316, 335] width 587 height 1038
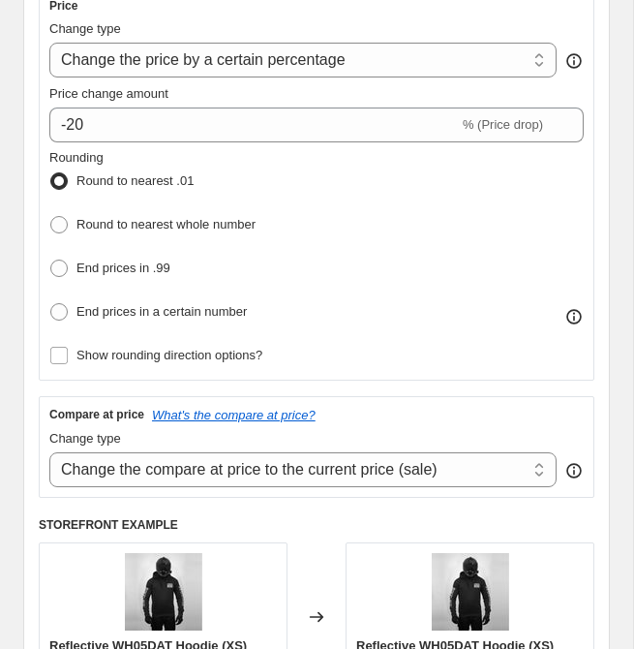
scroll to position [287, 0]
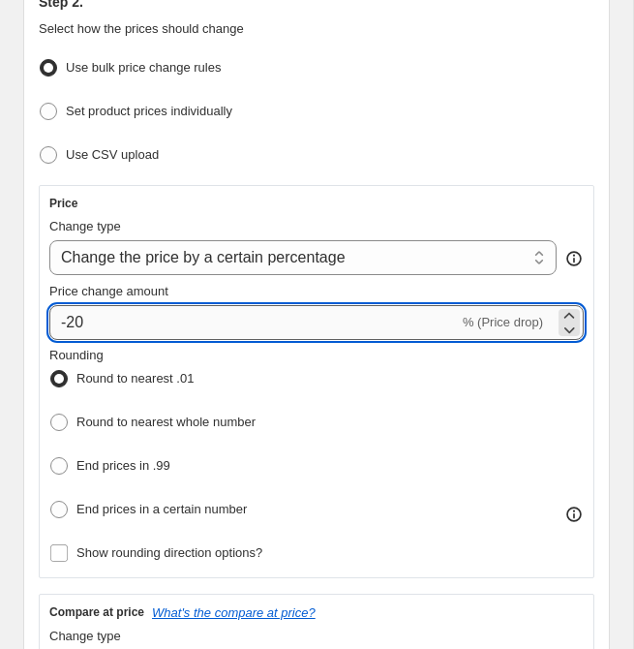
click at [164, 321] on input "-20" at bounding box center [254, 322] width 410 height 35
type input "-25"
click at [27, 336] on div "Step 2. Select how the prices should change Use bulk price change rules Set pro…" at bounding box center [316, 496] width 587 height 1038
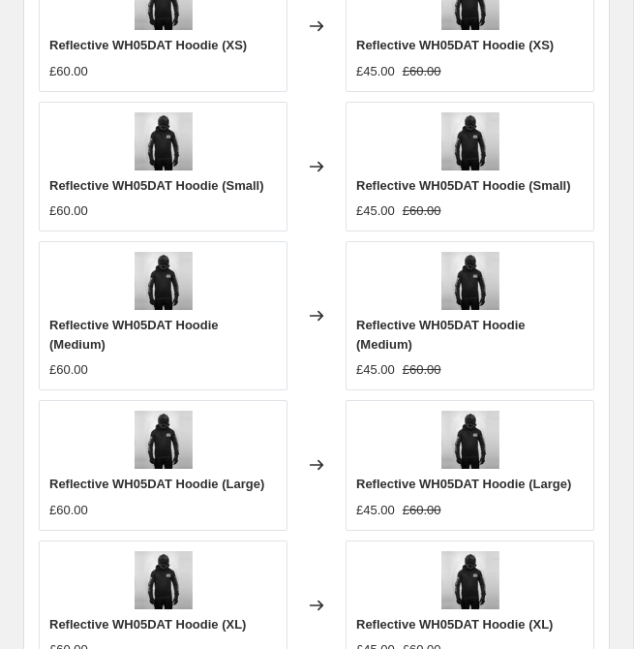
scroll to position [2814, 0]
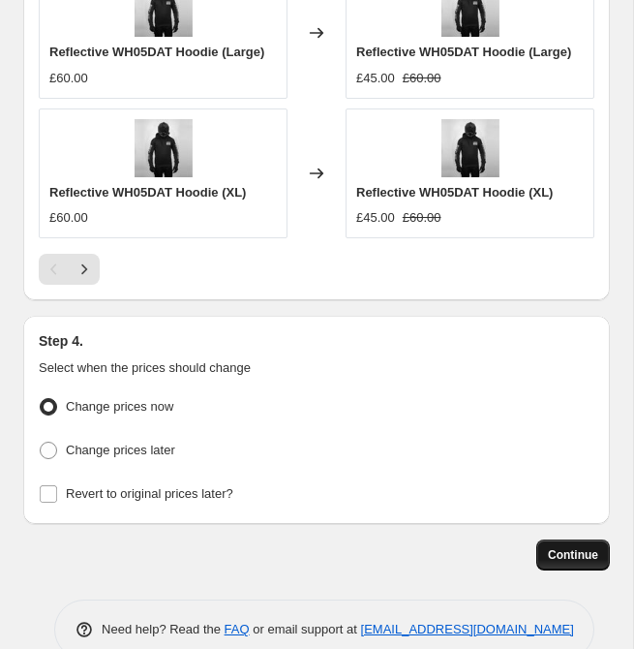
click at [577, 539] on button "Continue" at bounding box center [573, 554] width 74 height 31
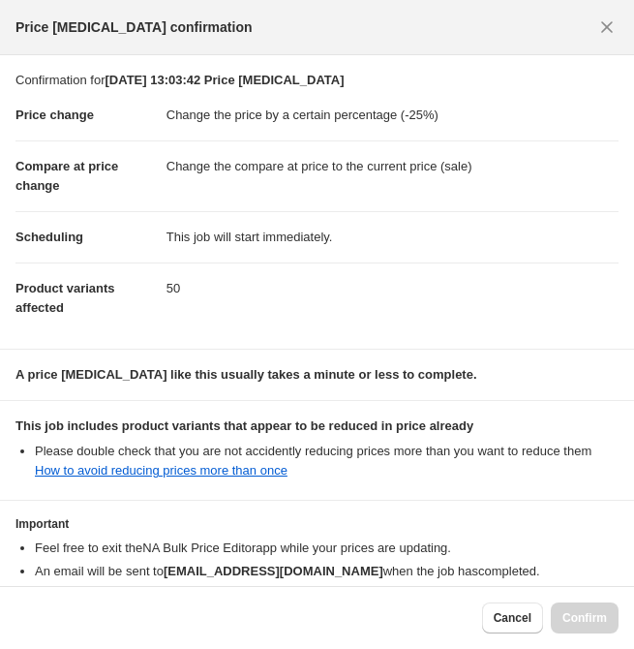
scroll to position [116, 0]
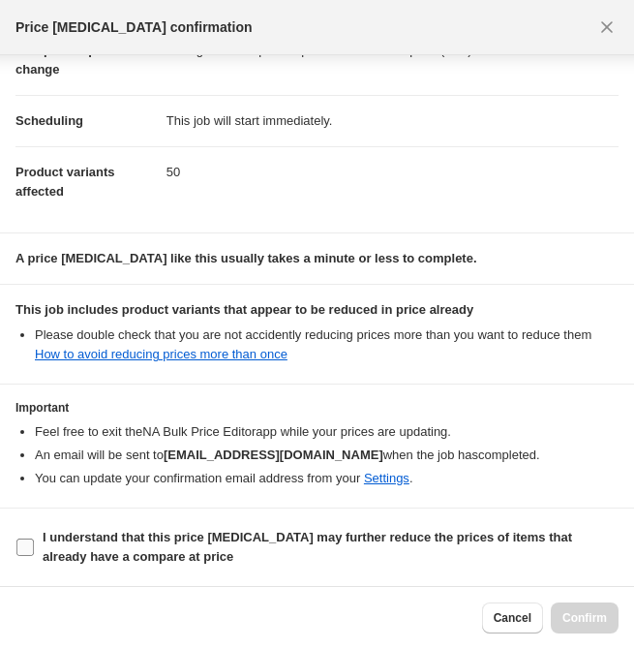
click at [32, 541] on input "I understand that this price change job may further reduce the prices of items …" at bounding box center [24, 546] width 17 height 17
checkbox input "true"
click at [586, 611] on span "Confirm" at bounding box center [585, 617] width 45 height 15
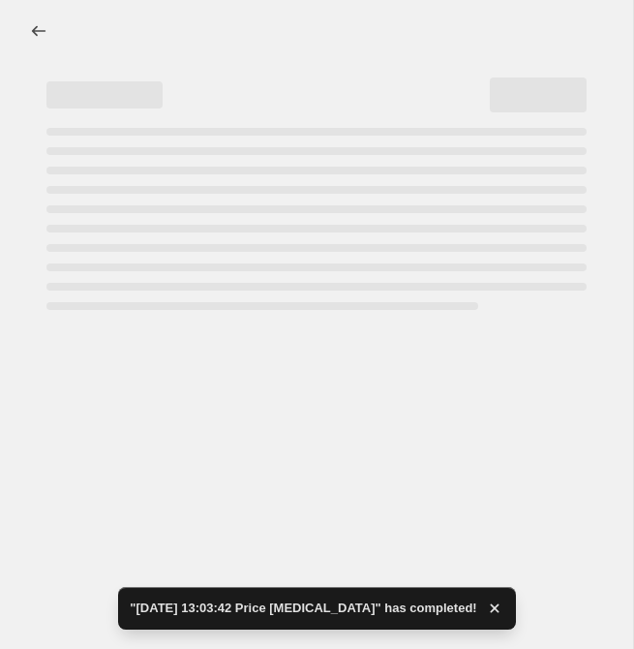
select select "percentage"
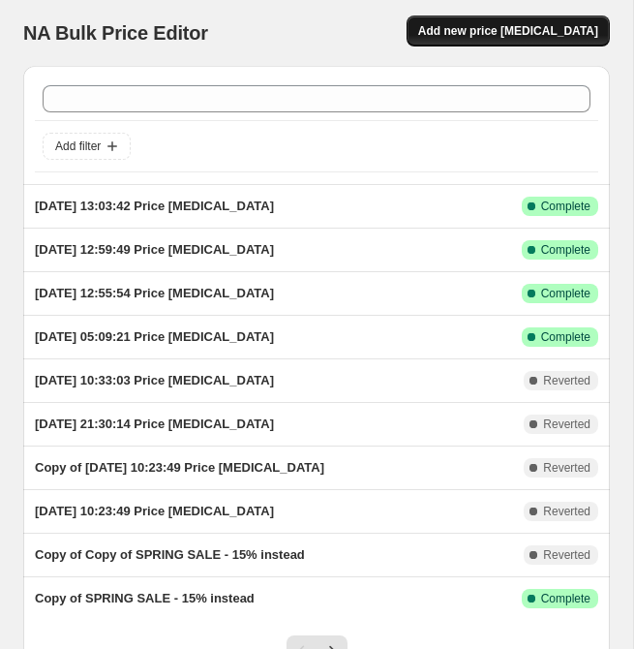
click at [508, 43] on button "Add new price [MEDICAL_DATA]" at bounding box center [508, 30] width 203 height 31
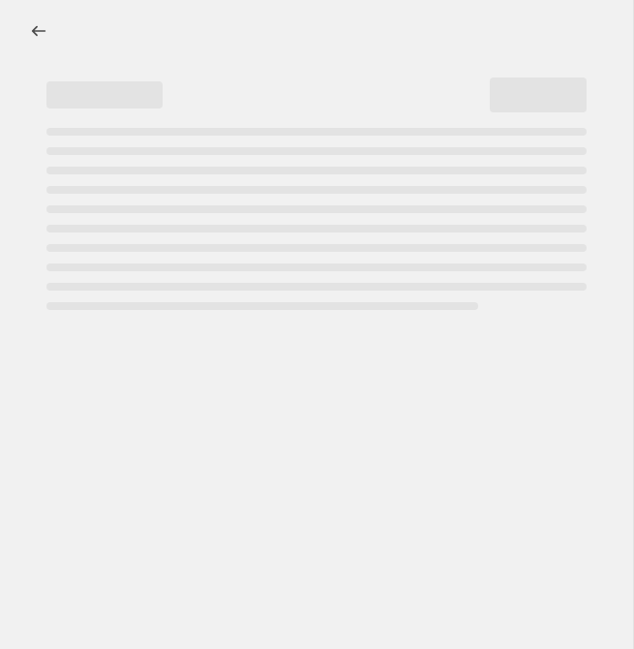
select select "percentage"
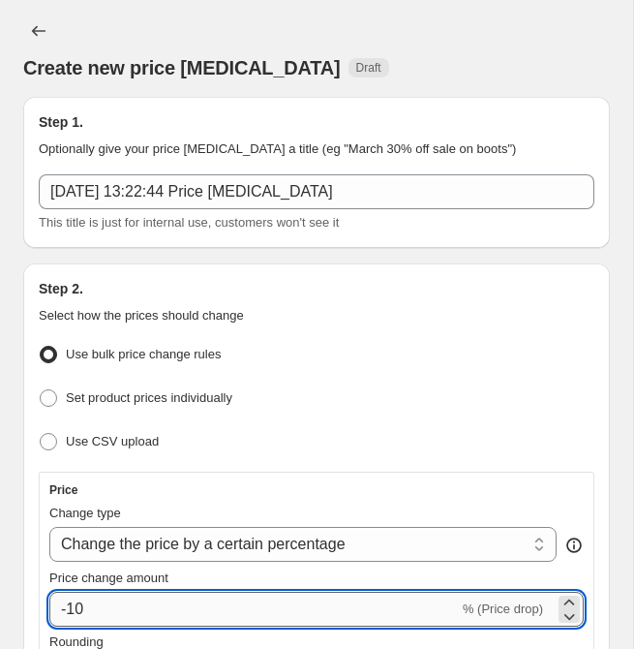
click at [150, 607] on input "-10" at bounding box center [254, 609] width 410 height 35
type input "-1"
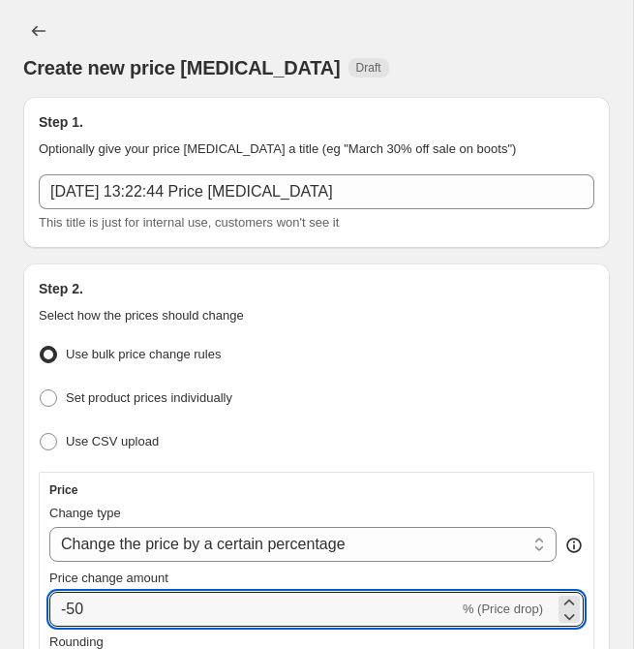
type input "-50"
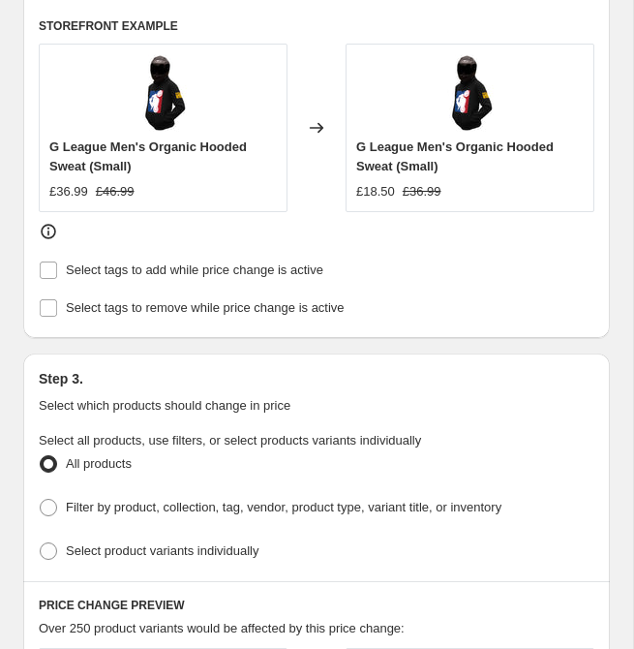
scroll to position [997, 0]
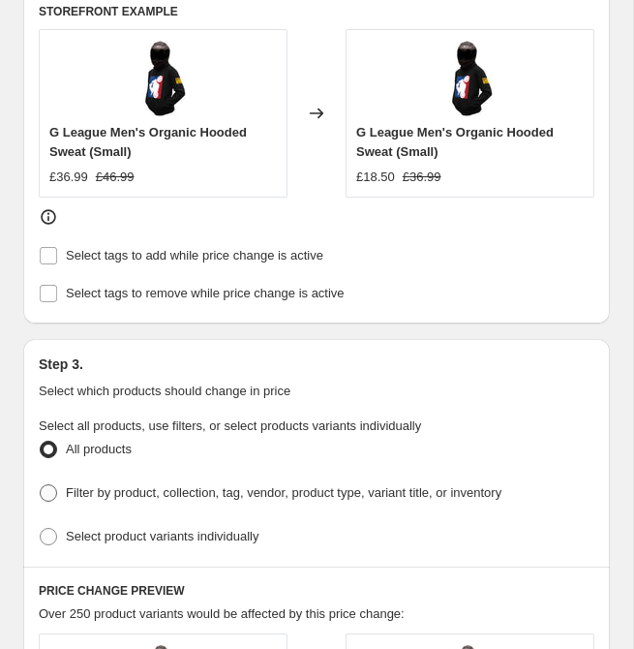
click at [261, 487] on span "Filter by product, collection, tag, vendor, product type, variant title, or inv…" at bounding box center [284, 492] width 436 height 15
click at [41, 485] on input "Filter by product, collection, tag, vendor, product type, variant title, or inv…" at bounding box center [40, 484] width 1 height 1
radio input "true"
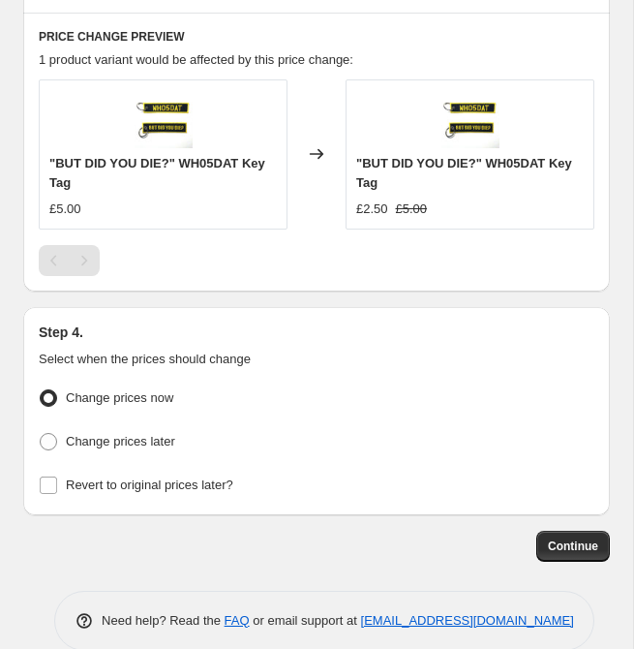
scroll to position [1848, 0]
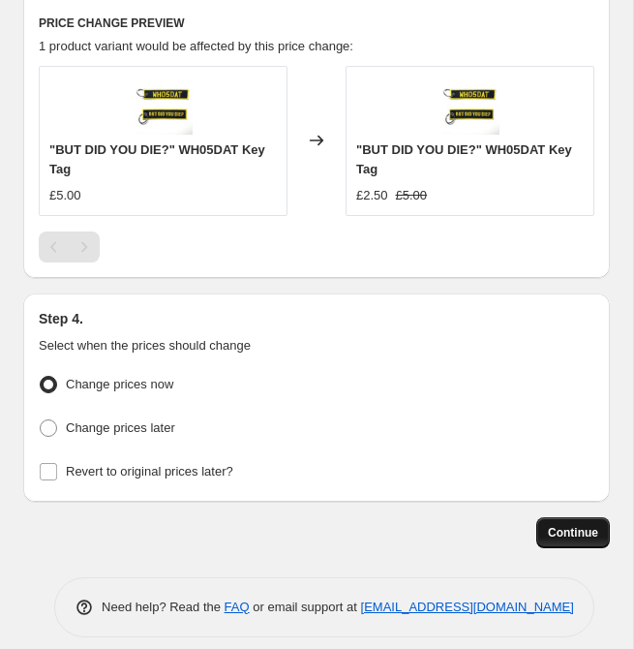
click at [566, 525] on span "Continue" at bounding box center [573, 532] width 50 height 15
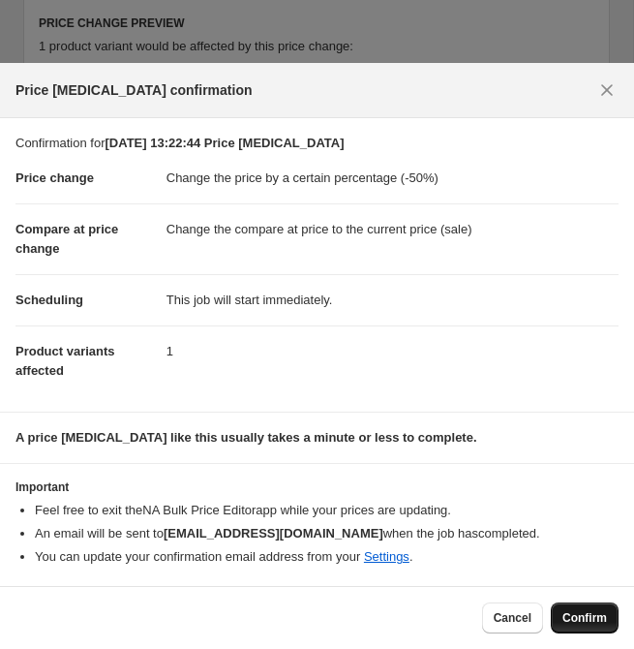
click at [594, 625] on span "Confirm" at bounding box center [585, 617] width 45 height 15
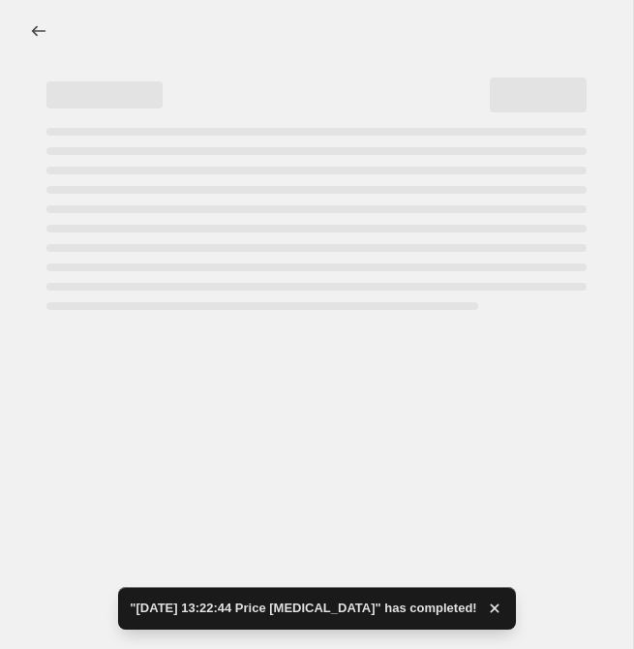
select select "percentage"
